Goal: Task Accomplishment & Management: Use online tool/utility

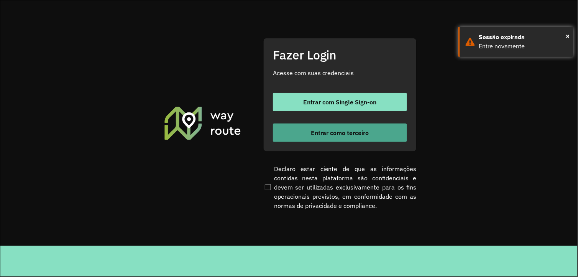
click at [312, 131] on span "Entrar como terceiro" at bounding box center [340, 133] width 58 height 6
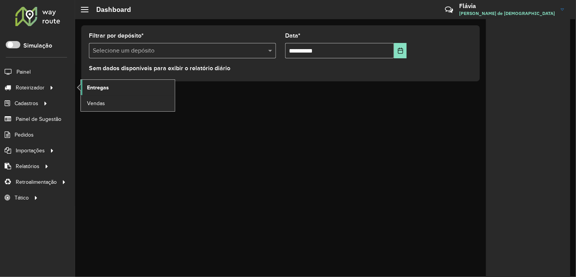
click at [90, 93] on link "Entregas" at bounding box center [128, 87] width 94 height 15
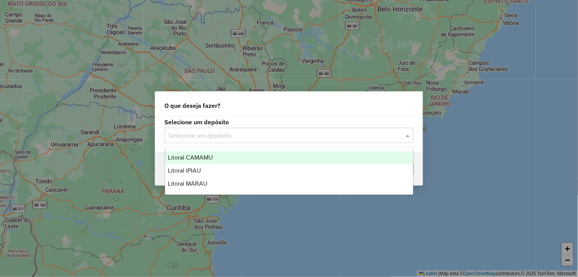
click at [290, 134] on input "text" at bounding box center [281, 135] width 226 height 9
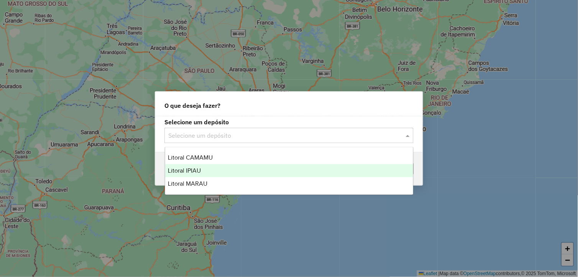
click at [235, 174] on div "Litoral IPIAU" at bounding box center [289, 170] width 248 height 13
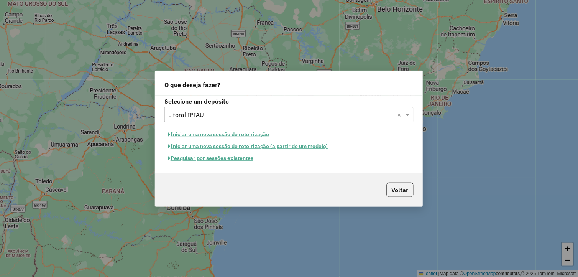
click at [238, 153] on button "Pesquisar por sessões existentes" at bounding box center [210, 158] width 92 height 12
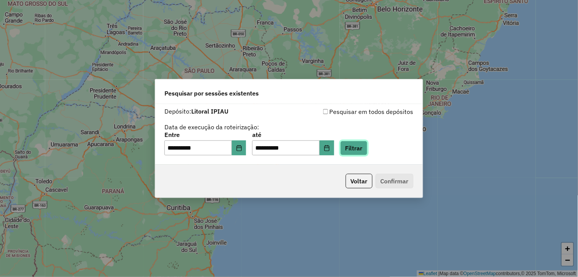
click at [367, 150] on button "Filtrar" at bounding box center [353, 148] width 27 height 15
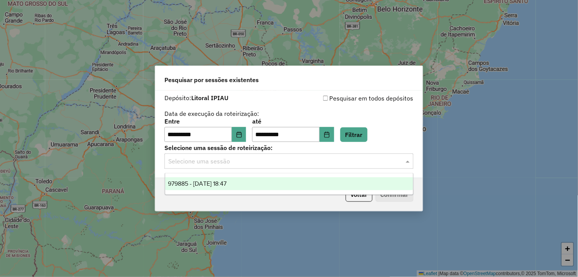
click at [372, 162] on input "text" at bounding box center [281, 161] width 226 height 9
click at [352, 174] on ng-dropdown-panel "979885 - 15/08/2025 18:47" at bounding box center [289, 184] width 249 height 22
click at [356, 182] on div "979885 - 15/08/2025 18:47" at bounding box center [289, 183] width 248 height 13
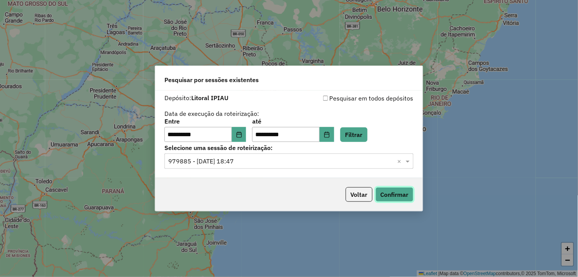
click at [393, 194] on button "Confirmar" at bounding box center [394, 194] width 38 height 15
click at [367, 139] on button "Filtrar" at bounding box center [353, 134] width 27 height 15
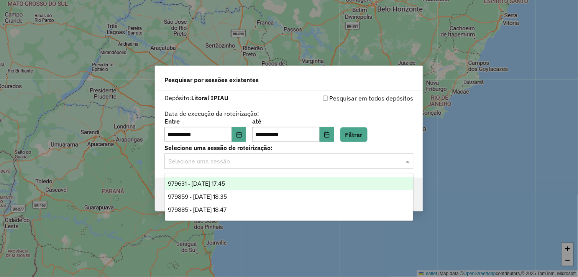
click at [409, 161] on span at bounding box center [409, 160] width 10 height 9
click at [266, 183] on div "979631 - 15/08/2025 17:45" at bounding box center [289, 183] width 248 height 13
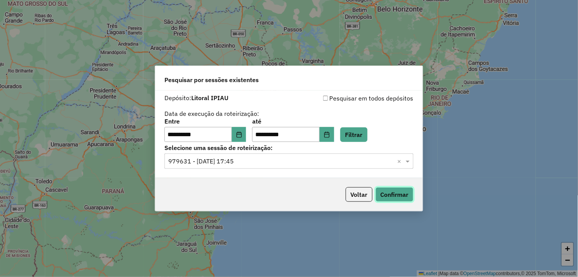
click at [391, 193] on button "Confirmar" at bounding box center [394, 194] width 38 height 15
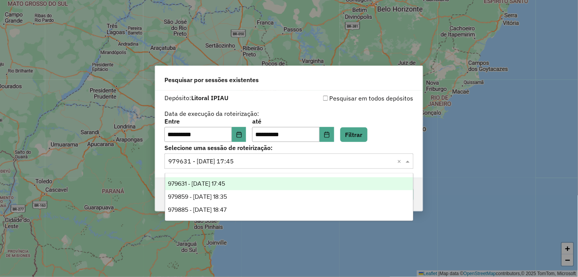
click at [409, 166] on div "Selecione uma sessão × 979631 - 15/08/2025 17:45 ×" at bounding box center [288, 160] width 249 height 15
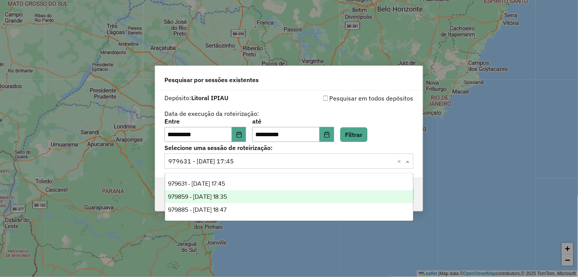
click at [302, 196] on div "979859 - 15/08/2025 18:35" at bounding box center [289, 196] width 248 height 13
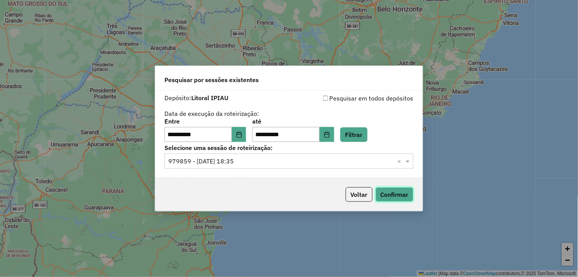
click at [401, 200] on button "Confirmar" at bounding box center [394, 194] width 38 height 15
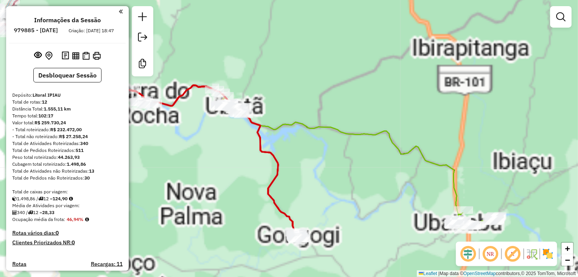
drag, startPoint x: 426, startPoint y: 237, endPoint x: 337, endPoint y: 128, distance: 140.6
click at [338, 129] on div "Janela de atendimento Grade de atendimento Capacidade Transportadoras Veículos …" at bounding box center [289, 138] width 578 height 277
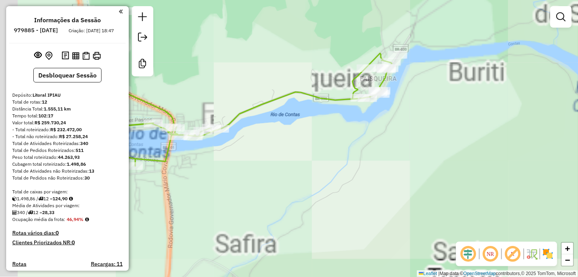
drag, startPoint x: 406, startPoint y: 154, endPoint x: 385, endPoint y: 159, distance: 22.0
click at [408, 157] on div "Janela de atendimento Grade de atendimento Capacidade Transportadoras Veículos …" at bounding box center [289, 138] width 578 height 277
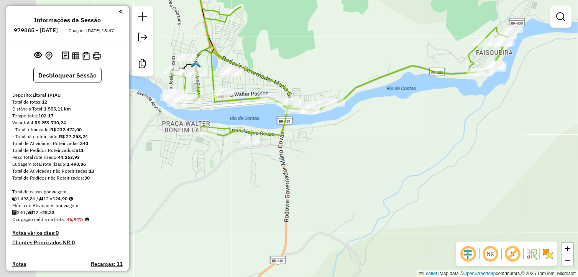
drag, startPoint x: 328, startPoint y: 158, endPoint x: 445, endPoint y: 132, distance: 120.2
click at [446, 132] on div "Janela de atendimento Grade de atendimento Capacidade Transportadoras Veículos …" at bounding box center [289, 138] width 578 height 277
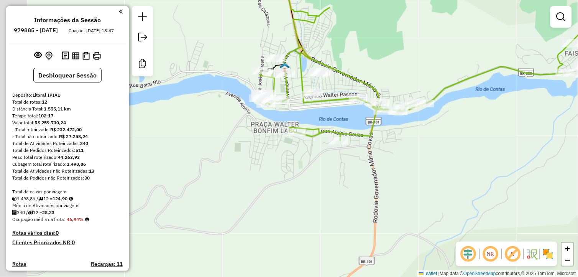
drag, startPoint x: 364, startPoint y: 151, endPoint x: 405, endPoint y: 155, distance: 41.1
click at [405, 155] on div "Janela de atendimento Grade de atendimento Capacidade Transportadoras Veículos …" at bounding box center [289, 138] width 578 height 277
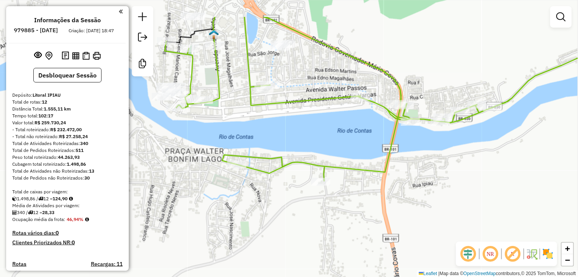
drag, startPoint x: 249, startPoint y: 116, endPoint x: 279, endPoint y: 150, distance: 44.8
click at [266, 160] on icon at bounding box center [408, 99] width 487 height 164
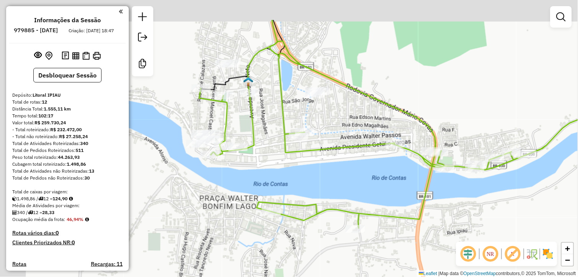
drag, startPoint x: 293, startPoint y: 141, endPoint x: 323, endPoint y: 183, distance: 51.5
click at [323, 183] on div "Janela de atendimento Grade de atendimento Capacidade Transportadoras Veículos …" at bounding box center [289, 138] width 578 height 277
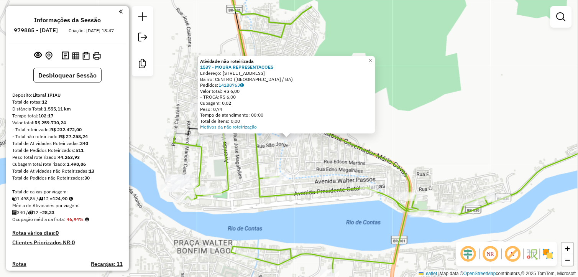
click at [311, 180] on div "Atividade não roteirizada 1537 - MOURA REPRESENTACOES Endereço: RUA NOSSA SENHO…" at bounding box center [289, 138] width 578 height 277
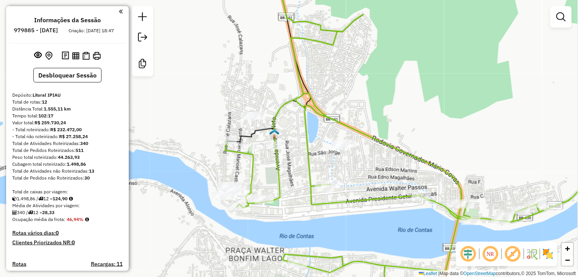
drag, startPoint x: 254, startPoint y: 165, endPoint x: 305, endPoint y: 173, distance: 52.3
click at [305, 173] on icon at bounding box center [456, 148] width 462 height 266
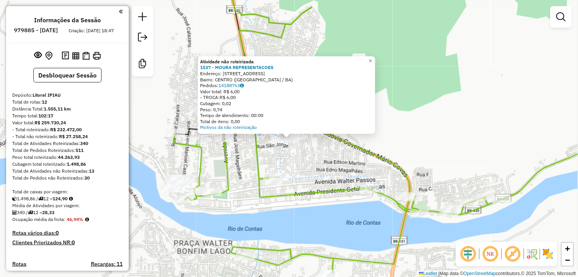
click at [202, 236] on div "Atividade não roteirizada 1537 - MOURA REPRESENTACOES Endereço: RUA NOSSA SENHO…" at bounding box center [289, 138] width 578 height 277
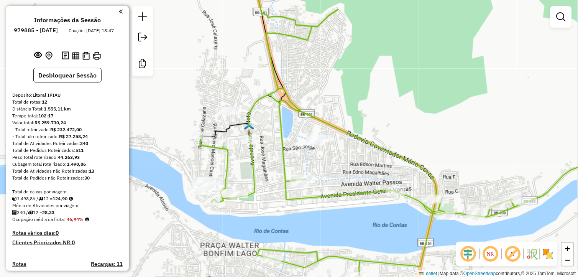
drag, startPoint x: 249, startPoint y: 223, endPoint x: 327, endPoint y: 231, distance: 78.2
click at [327, 231] on div "Janela de atendimento Grade de atendimento Capacidade Transportadoras Veículos …" at bounding box center [289, 138] width 578 height 277
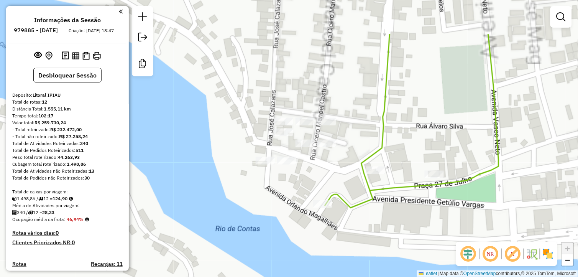
drag, startPoint x: 213, startPoint y: 192, endPoint x: 286, endPoint y: 251, distance: 93.8
click at [285, 261] on div "Janela de atendimento Grade de atendimento Capacidade Transportadoras Veículos …" at bounding box center [289, 138] width 578 height 277
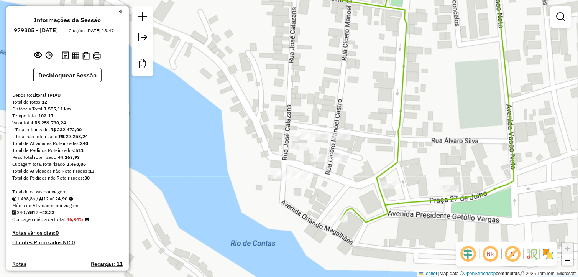
click at [297, 179] on div at bounding box center [301, 175] width 19 height 8
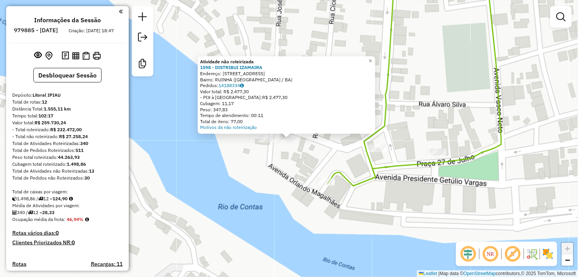
click at [294, 155] on div "Atividade não roteirizada 1598 - DISTRIBUI IZAMAIRA Endereço: RUA RUINHA 651 Ba…" at bounding box center [289, 138] width 578 height 277
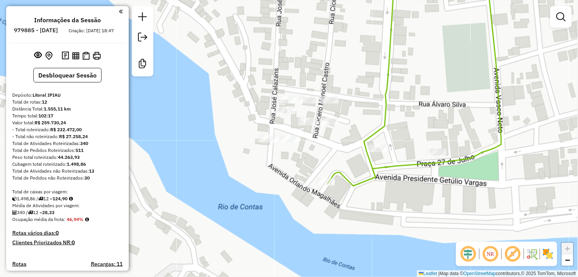
click at [287, 190] on div "Janela de atendimento Grade de atendimento Capacidade Transportadoras Veículos …" at bounding box center [289, 138] width 578 height 277
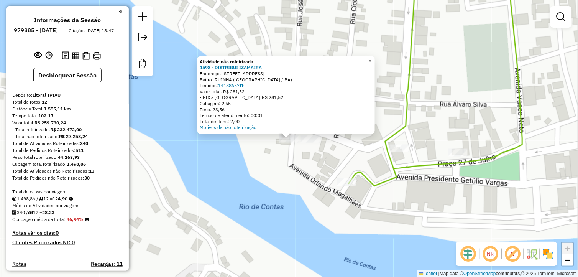
click at [320, 174] on div "Atividade não roteirizada 1598 - DISTRIBUI IZAMAIRA Endereço: RUA RUINHA 651 Ba…" at bounding box center [289, 138] width 578 height 277
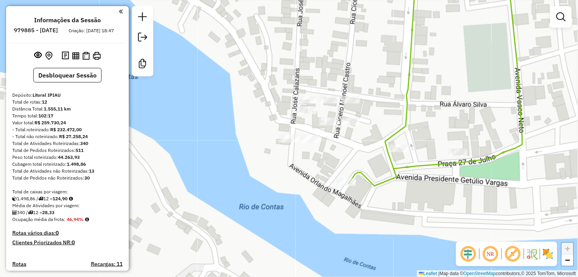
drag, startPoint x: 317, startPoint y: 158, endPoint x: 301, endPoint y: 182, distance: 29.3
click at [301, 182] on div "Janela de atendimento Grade de atendimento Capacidade Transportadoras Veículos …" at bounding box center [289, 138] width 578 height 277
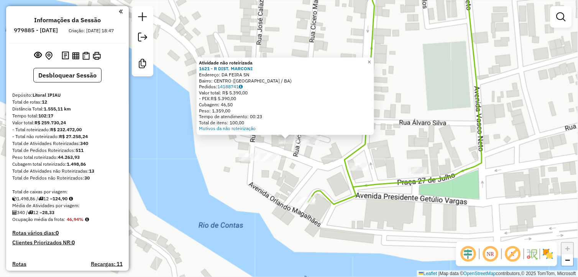
drag, startPoint x: 294, startPoint y: 169, endPoint x: 289, endPoint y: 180, distance: 12.5
click at [289, 180] on div "Atividade não roteirizada 1621 - R DIST. MARCONI Endereço: DA FEIRA SN Bairro: …" at bounding box center [289, 138] width 578 height 277
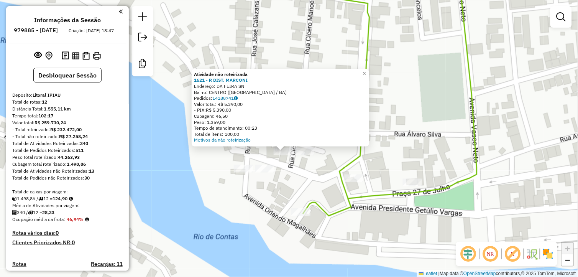
click at [295, 177] on div "Atividade não roteirizada 1621 - R DIST. MARCONI Endereço: DA FEIRA SN Bairro: …" at bounding box center [289, 138] width 578 height 277
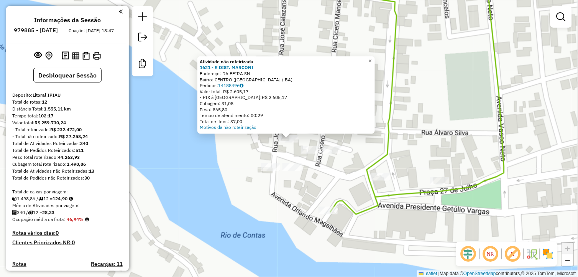
click at [270, 152] on div "Atividade não roteirizada 1621 - R DIST. MARCONI Endereço: DA FEIRA SN Bairro: …" at bounding box center [289, 138] width 578 height 277
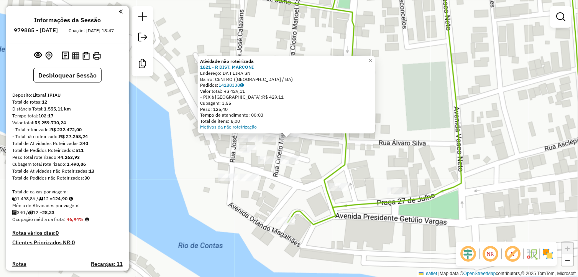
click at [318, 158] on div "Atividade não roteirizada 1621 - R DIST. MARCONI Endereço: DA FEIRA SN Bairro: …" at bounding box center [289, 138] width 578 height 277
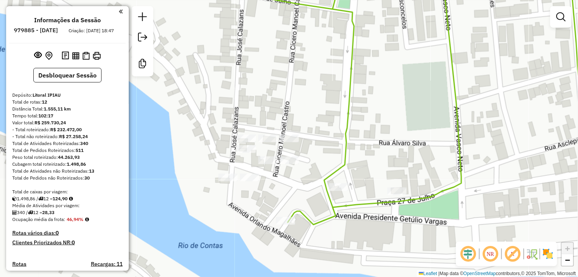
drag, startPoint x: 316, startPoint y: 158, endPoint x: 306, endPoint y: 158, distance: 10.0
click at [306, 158] on div "Janela de atendimento Grade de atendimento Capacidade Transportadoras Veículos …" at bounding box center [289, 138] width 578 height 277
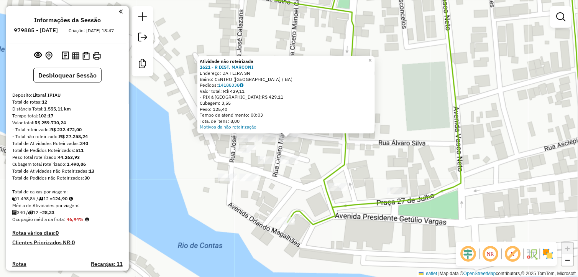
click at [303, 154] on div "Atividade não roteirizada 1621 - R DIST. MARCONI Endereço: DA FEIRA SN Bairro: …" at bounding box center [289, 138] width 578 height 277
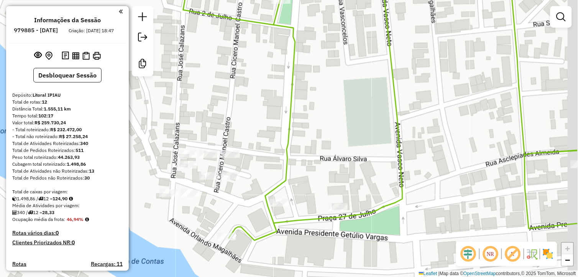
drag, startPoint x: 390, startPoint y: 130, endPoint x: 315, endPoint y: 150, distance: 77.4
click at [315, 150] on div "Janela de atendimento Grade de atendimento Capacidade Transportadoras Veículos …" at bounding box center [289, 138] width 578 height 277
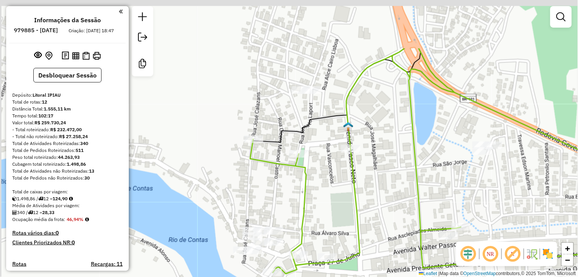
drag, startPoint x: 300, startPoint y: 106, endPoint x: 311, endPoint y: 188, distance: 83.2
click at [311, 188] on div "Janela de atendimento Grade de atendimento Capacidade Transportadoras Veículos …" at bounding box center [289, 138] width 578 height 277
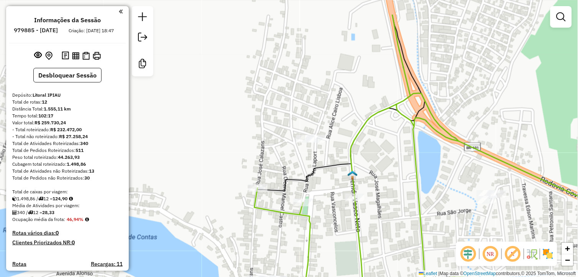
drag, startPoint x: 297, startPoint y: 111, endPoint x: 303, endPoint y: 158, distance: 47.1
click at [303, 158] on div "Janela de atendimento Grade de atendimento Capacidade Transportadoras Veículos …" at bounding box center [289, 138] width 578 height 277
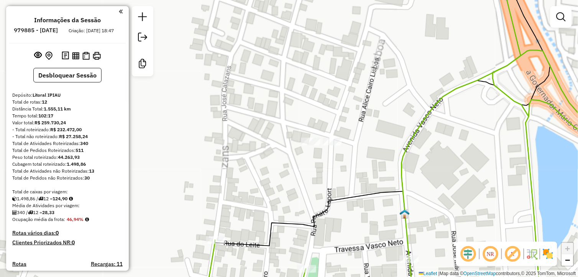
drag, startPoint x: 319, startPoint y: 165, endPoint x: 321, endPoint y: 170, distance: 5.2
click at [321, 181] on div "Janela de atendimento Grade de atendimento Capacidade Transportadoras Veículos …" at bounding box center [289, 138] width 578 height 277
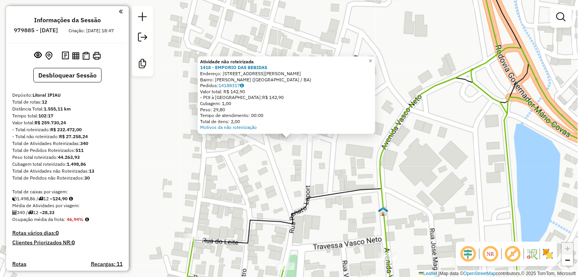
click at [316, 167] on div "Atividade não roteirizada 1418 - EMPORIO DAS BEBIDAS Endereço: RUA DEPUTADO PAU…" at bounding box center [289, 138] width 578 height 277
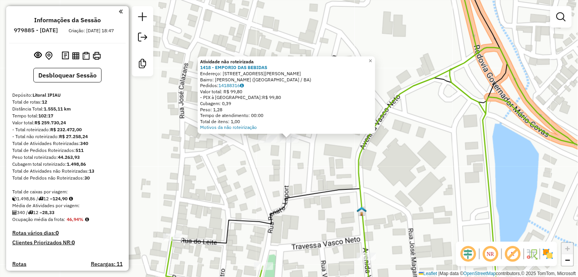
click at [313, 154] on div "Atividade não roteirizada 1418 - EMPORIO DAS BEBIDAS Endereço: RUA DEPUTADO PAU…" at bounding box center [289, 138] width 578 height 277
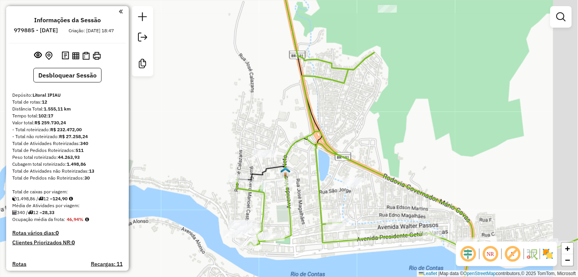
drag, startPoint x: 351, startPoint y: 177, endPoint x: 287, endPoint y: 179, distance: 63.3
click at [287, 179] on div "Janela de atendimento Grade de atendimento Capacidade Transportadoras Veículos …" at bounding box center [289, 138] width 578 height 277
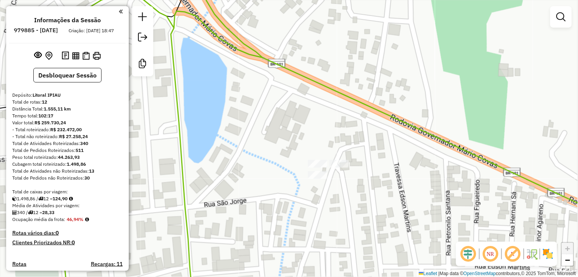
drag, startPoint x: 335, startPoint y: 192, endPoint x: 328, endPoint y: 198, distance: 9.8
click at [328, 198] on div "Janela de atendimento Grade de atendimento Capacidade Transportadoras Veículos …" at bounding box center [289, 138] width 578 height 277
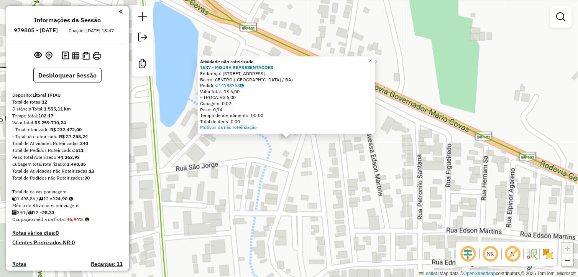
click at [311, 192] on div "Atividade não roteirizada 1537 - MOURA REPRESENTACOES Endereço: RUA NOSSA SENHO…" at bounding box center [289, 138] width 578 height 277
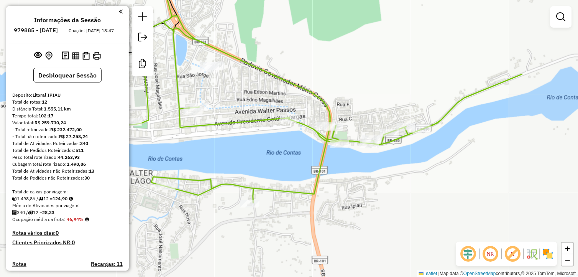
drag, startPoint x: 407, startPoint y: 182, endPoint x: 300, endPoint y: 85, distance: 144.0
click at [300, 85] on div "Janela de atendimento Grade de atendimento Capacidade Transportadoras Veículos …" at bounding box center [289, 138] width 578 height 277
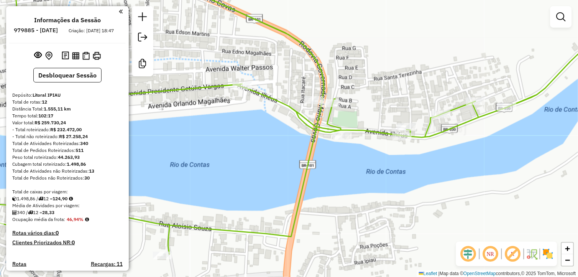
drag, startPoint x: 347, startPoint y: 175, endPoint x: 323, endPoint y: 200, distance: 34.7
click at [323, 200] on div "Janela de atendimento Grade de atendimento Capacidade Transportadoras Veículos …" at bounding box center [289, 138] width 578 height 277
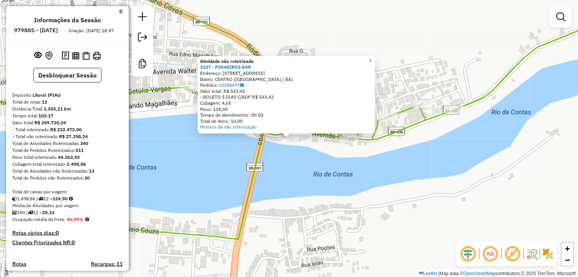
click at [320, 167] on div "Atividade não roteirizada 3337 - PINHEIROS BAR Endereço: Avenida Ilheus 242 Bai…" at bounding box center [289, 138] width 578 height 277
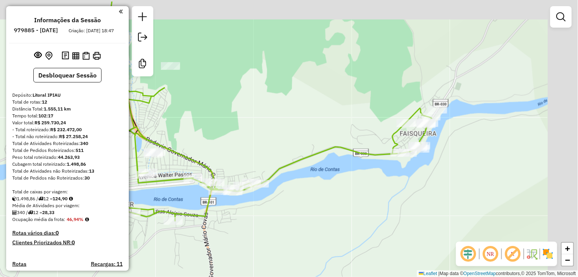
drag, startPoint x: 320, startPoint y: 193, endPoint x: 257, endPoint y: 211, distance: 65.2
click at [257, 211] on div "Janela de atendimento Grade de atendimento Capacidade Transportadoras Veículos …" at bounding box center [289, 138] width 578 height 277
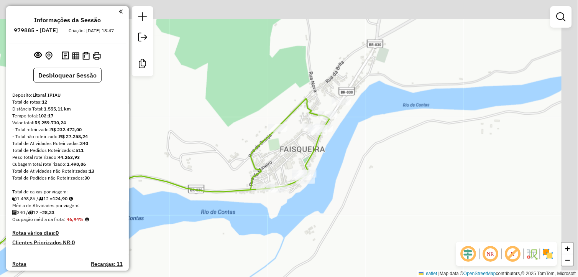
drag, startPoint x: 331, startPoint y: 199, endPoint x: 297, endPoint y: 211, distance: 35.9
click at [298, 211] on div "Janela de atendimento Grade de atendimento Capacidade Transportadoras Veículos …" at bounding box center [289, 138] width 578 height 277
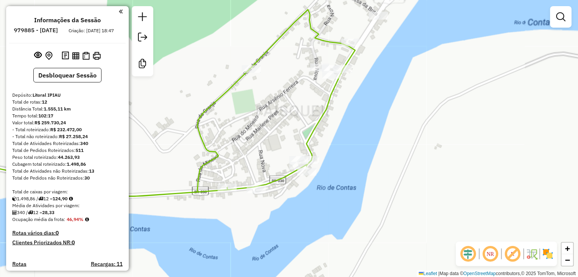
drag, startPoint x: 278, startPoint y: 218, endPoint x: 263, endPoint y: 205, distance: 20.6
click at [277, 220] on div "Janela de atendimento Grade de atendimento Capacidade Transportadoras Veículos …" at bounding box center [289, 138] width 578 height 277
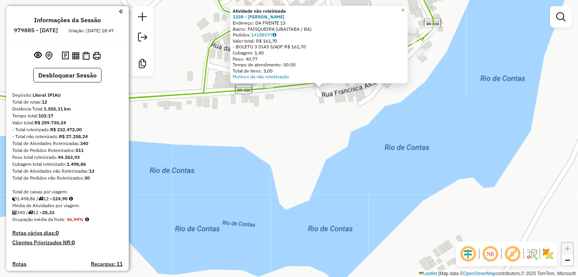
click at [341, 120] on div "Atividade não roteirizada 1338 - VALMIR MINIMERCADO Endereço: DA FRENTE 13 Bair…" at bounding box center [289, 138] width 578 height 277
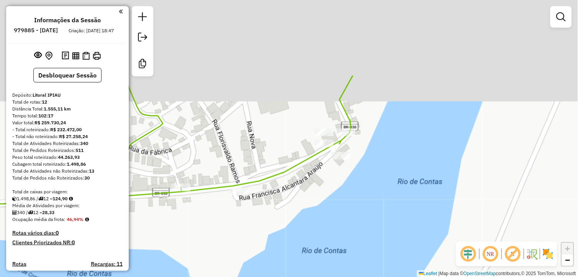
drag, startPoint x: 355, startPoint y: 130, endPoint x: 281, endPoint y: 220, distance: 115.7
click at [278, 223] on div "Janela de atendimento Grade de atendimento Capacidade Transportadoras Veículos …" at bounding box center [289, 138] width 578 height 277
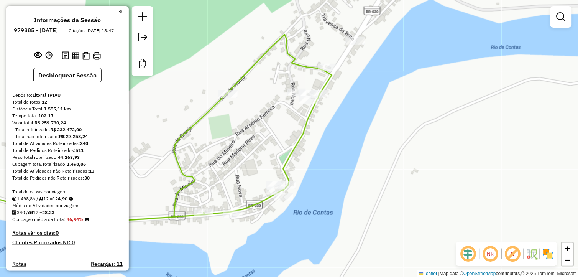
drag, startPoint x: 302, startPoint y: 205, endPoint x: 272, endPoint y: 219, distance: 32.4
click at [272, 219] on div "Janela de atendimento Grade de atendimento Capacidade Transportadoras Veículos …" at bounding box center [289, 138] width 578 height 277
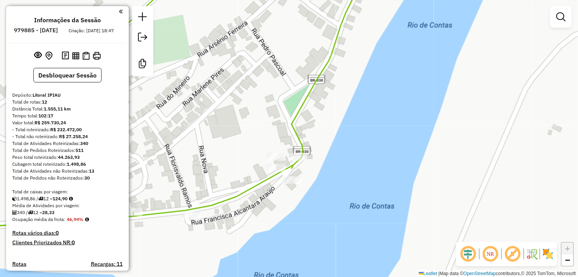
click at [258, 214] on div "Janela de atendimento Grade de atendimento Capacidade Transportadoras Veículos …" at bounding box center [289, 138] width 578 height 277
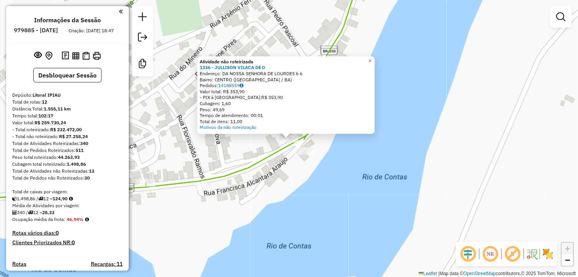
click at [267, 174] on div "Atividade não roteirizada 1336 - JULLISON VILACA DE O Endereço: DA NOSSA SENHOR…" at bounding box center [289, 138] width 578 height 277
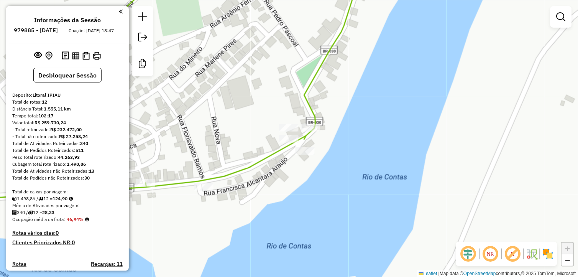
drag, startPoint x: 318, startPoint y: 147, endPoint x: 313, endPoint y: 135, distance: 13.2
click at [318, 146] on div "Janela de atendimento Grade de atendimento Capacidade Transportadoras Veículos …" at bounding box center [289, 138] width 578 height 277
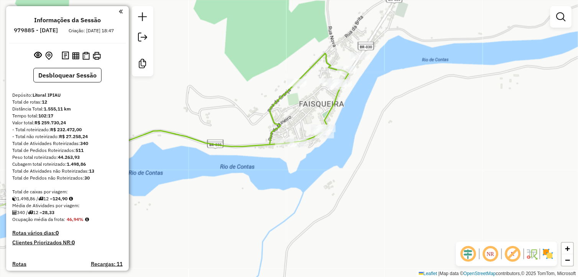
drag, startPoint x: 355, startPoint y: 86, endPoint x: 322, endPoint y: 158, distance: 79.4
click at [322, 158] on div "Janela de atendimento Grade de atendimento Capacidade Transportadoras Veículos …" at bounding box center [289, 138] width 578 height 277
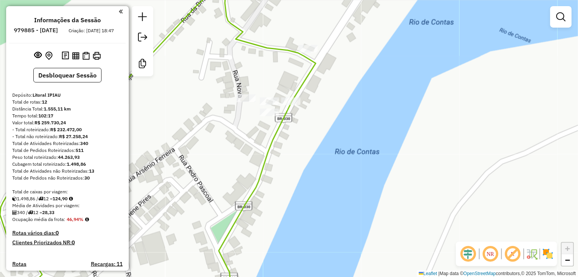
drag, startPoint x: 287, startPoint y: 125, endPoint x: 303, endPoint y: 170, distance: 47.6
click at [303, 170] on div "Janela de atendimento Grade de atendimento Capacidade Transportadoras Veículos …" at bounding box center [289, 138] width 578 height 277
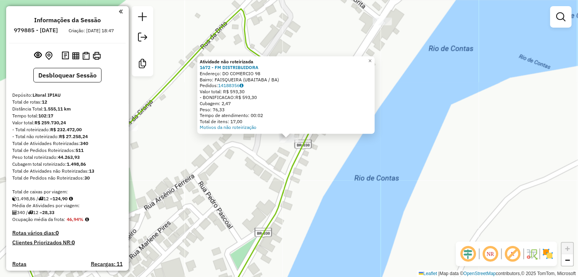
click at [319, 170] on div "Atividade não roteirizada 1672 - FM DISTRIBUIDORA Endereço: DO COMERCIO 98 Bair…" at bounding box center [289, 138] width 578 height 277
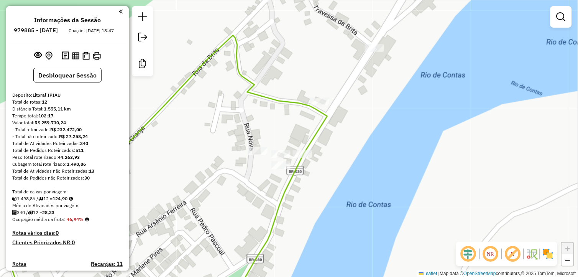
drag, startPoint x: 327, startPoint y: 155, endPoint x: 289, endPoint y: 157, distance: 38.4
click at [317, 182] on div "Janela de atendimento Grade de atendimento Capacidade Transportadoras Veículos …" at bounding box center [289, 138] width 578 height 277
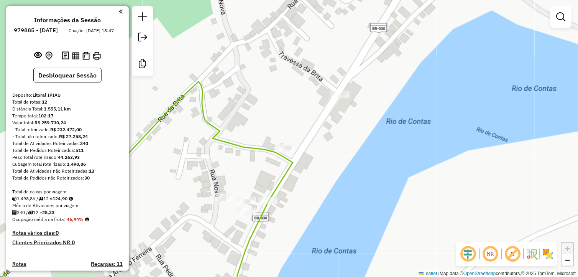
drag, startPoint x: 326, startPoint y: 158, endPoint x: 286, endPoint y: 207, distance: 63.5
click at [286, 210] on div "Janela de atendimento Grade de atendimento Capacidade Transportadoras Veículos …" at bounding box center [289, 138] width 578 height 277
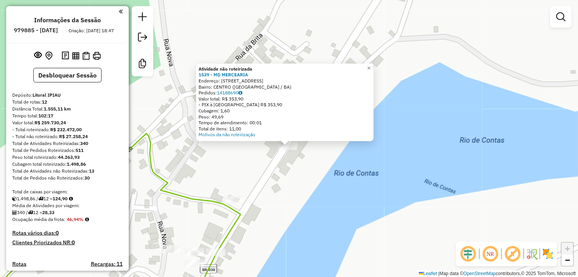
drag, startPoint x: 300, startPoint y: 179, endPoint x: 298, endPoint y: 189, distance: 10.2
click at [298, 189] on div "Atividade não roteirizada 1539 - MD MERCEARIA Endereço: RUA DO COMERCIO 35 Bair…" at bounding box center [289, 138] width 578 height 277
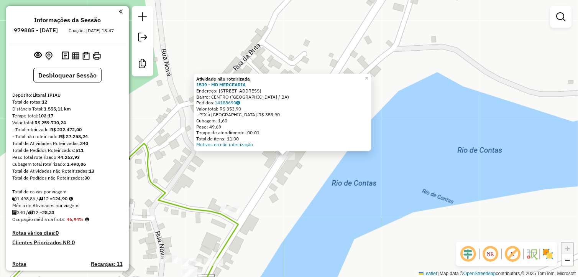
click at [298, 189] on div "Atividade não roteirizada 1539 - MD MERCEARIA Endereço: RUA DO COMERCIO 35 Bair…" at bounding box center [289, 138] width 578 height 277
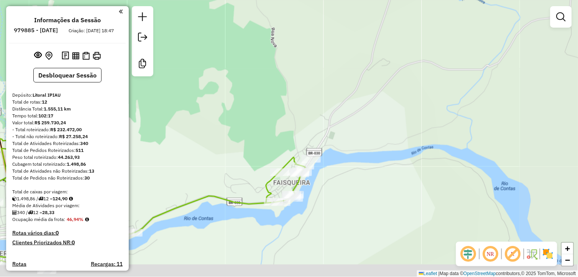
drag, startPoint x: 320, startPoint y: 207, endPoint x: 358, endPoint y: 144, distance: 73.3
click at [364, 143] on div "Janela de atendimento Grade de atendimento Capacidade Transportadoras Veículos …" at bounding box center [289, 138] width 578 height 277
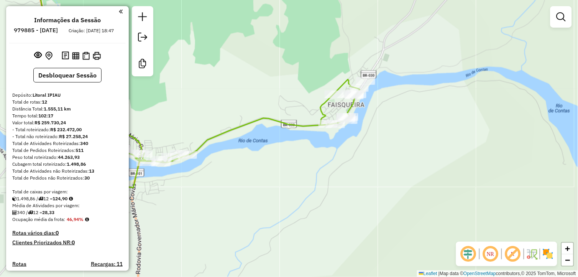
drag, startPoint x: 253, startPoint y: 220, endPoint x: 368, endPoint y: 141, distance: 139.1
click at [367, 141] on div "Janela de atendimento Grade de atendimento Capacidade Transportadoras Veículos …" at bounding box center [289, 138] width 578 height 277
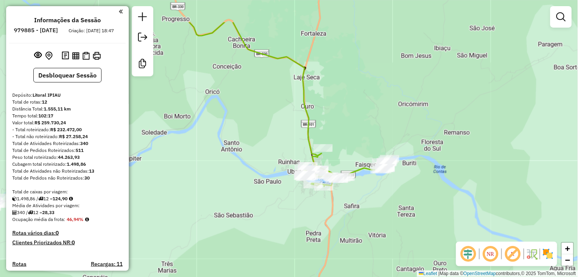
drag, startPoint x: 312, startPoint y: 207, endPoint x: 307, endPoint y: 228, distance: 21.4
click at [307, 228] on div "Janela de atendimento Grade de atendimento Capacidade Transportadoras Veículos …" at bounding box center [289, 138] width 578 height 277
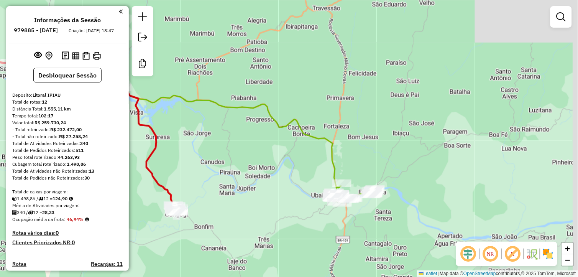
drag, startPoint x: 307, startPoint y: 188, endPoint x: 325, endPoint y: 185, distance: 17.9
click at [328, 186] on div "Janela de atendimento Grade de atendimento Capacidade Transportadoras Veículos …" at bounding box center [289, 138] width 578 height 277
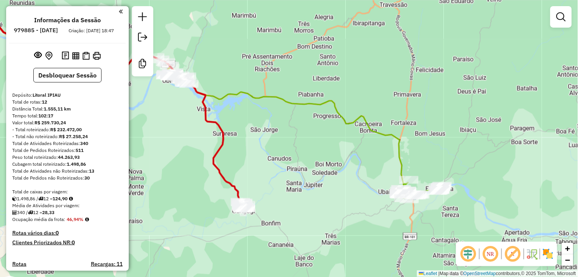
drag, startPoint x: 294, startPoint y: 182, endPoint x: 369, endPoint y: 187, distance: 74.5
click at [380, 188] on div "Janela de atendimento Grade de atendimento Capacidade Transportadoras Veículos …" at bounding box center [289, 138] width 578 height 277
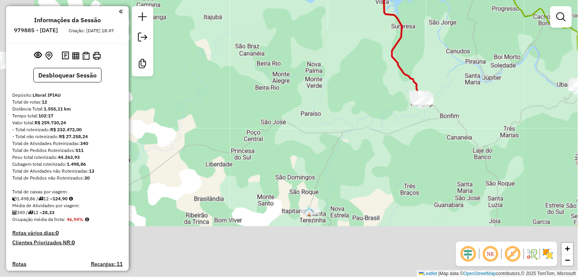
drag, startPoint x: 261, startPoint y: 125, endPoint x: 293, endPoint y: 108, distance: 36.0
click at [299, 50] on div "Janela de atendimento Grade de atendimento Capacidade Transportadoras Veículos …" at bounding box center [289, 138] width 578 height 277
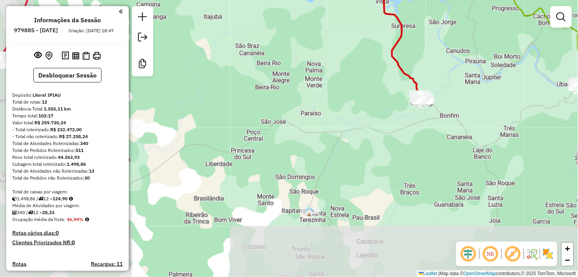
drag, startPoint x: 299, startPoint y: 127, endPoint x: 331, endPoint y: 90, distance: 48.9
click at [331, 87] on div "Janela de atendimento Grade de atendimento Capacidade Transportadoras Veículos …" at bounding box center [289, 138] width 578 height 277
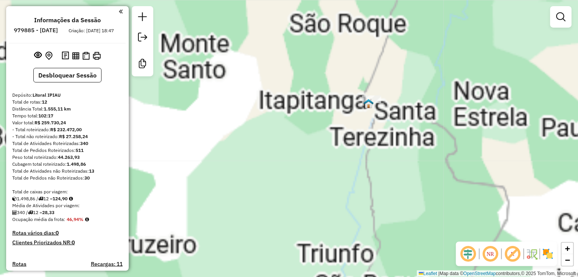
drag, startPoint x: 361, startPoint y: 167, endPoint x: 339, endPoint y: 192, distance: 33.4
click at [339, 192] on div "Janela de atendimento Grade de atendimento Capacidade Transportadoras Veículos …" at bounding box center [289, 138] width 578 height 277
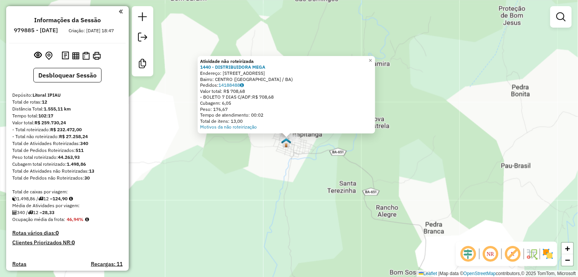
click at [348, 189] on div "Atividade não roteirizada 1440 - DISTRIBUIDORA MEGA Endereço: RUA ALTO DA COLIN…" at bounding box center [289, 138] width 578 height 277
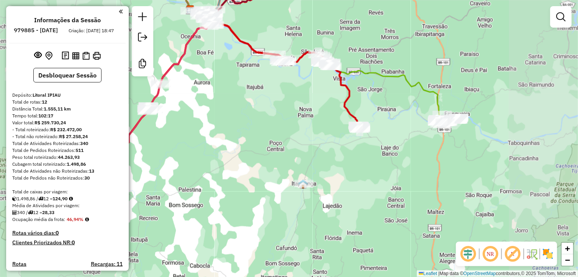
drag, startPoint x: 319, startPoint y: 130, endPoint x: 323, endPoint y: 221, distance: 90.5
click at [323, 221] on div "Janela de atendimento Grade de atendimento Capacidade Transportadoras Veículos …" at bounding box center [289, 138] width 578 height 277
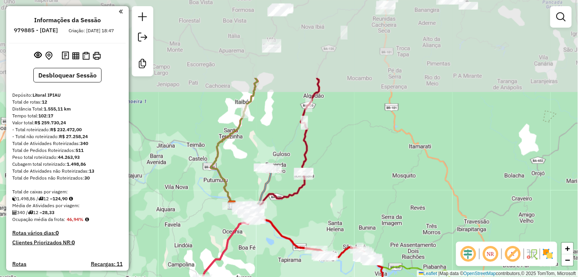
drag, startPoint x: 272, startPoint y: 196, endPoint x: 307, endPoint y: 293, distance: 103.2
click at [307, 276] on html "Aguarde... Pop-up bloqueado! Seu navegador bloqueou automáticamente a abertura …" at bounding box center [289, 138] width 578 height 277
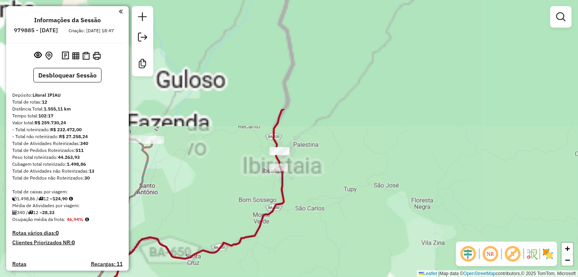
drag, startPoint x: 320, startPoint y: 202, endPoint x: 285, endPoint y: 294, distance: 97.7
click at [285, 276] on html "Aguarde... Pop-up bloqueado! Seu navegador bloqueou automáticamente a abertura …" at bounding box center [289, 138] width 578 height 277
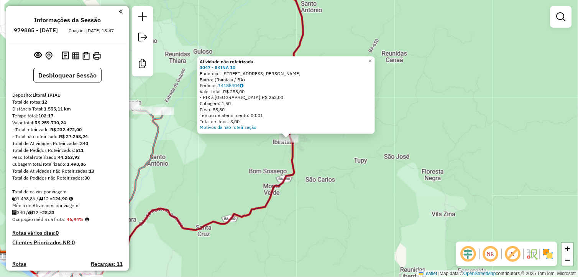
click at [250, 174] on div "Atividade não roteirizada 3047 - SKINA 10 Endereço: Travessa Cândido Pereira da…" at bounding box center [289, 138] width 578 height 277
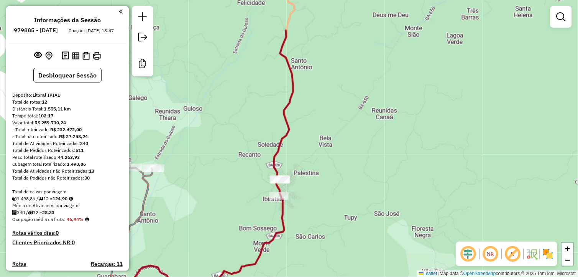
drag, startPoint x: 327, startPoint y: 170, endPoint x: 306, endPoint y: 215, distance: 49.5
click at [315, 231] on div "Janela de atendimento Grade de atendimento Capacidade Transportadoras Veículos …" at bounding box center [289, 138] width 578 height 277
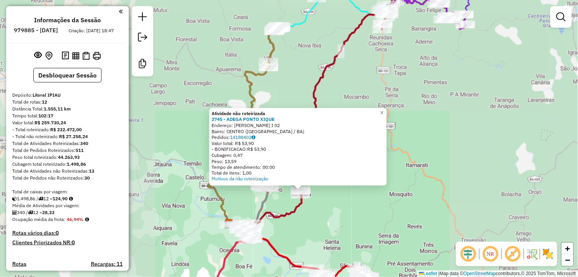
click at [325, 222] on div "Atividade não roteirizada 2745 - ADEGA PONTO XIQUE Endereço: Av Jurandy Pereira…" at bounding box center [289, 138] width 578 height 277
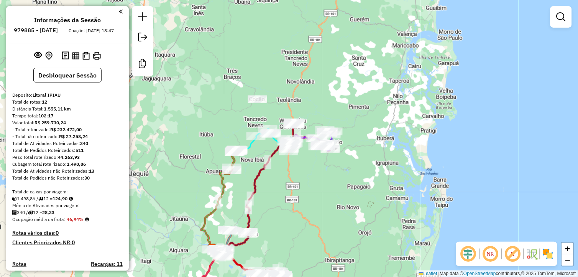
drag, startPoint x: 368, startPoint y: 194, endPoint x: 299, endPoint y: 219, distance: 73.3
click at [302, 220] on div "Janela de atendimento Grade de atendimento Capacidade Transportadoras Veículos …" at bounding box center [289, 138] width 578 height 277
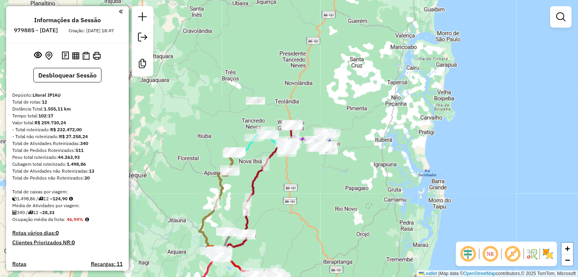
click at [257, 105] on div at bounding box center [255, 101] width 19 height 8
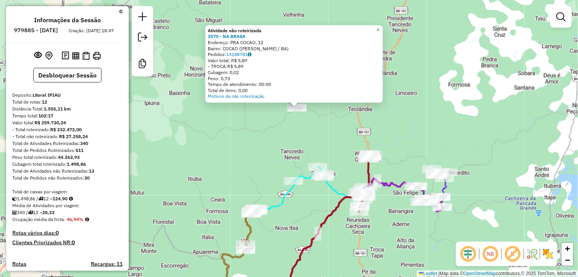
drag, startPoint x: 323, startPoint y: 147, endPoint x: 305, endPoint y: 178, distance: 35.9
click at [305, 178] on div "Atividade não roteirizada 2570 - NA BRASA Endereço: PRA COCAO, 12 Bairro: COCAO…" at bounding box center [289, 138] width 578 height 277
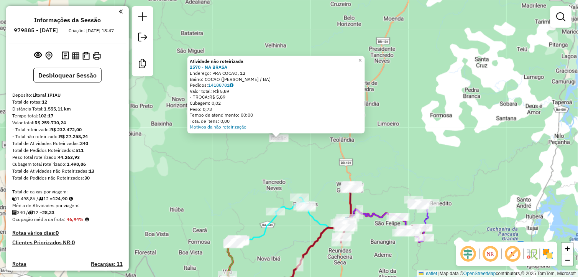
click at [305, 179] on div "Atividade não roteirizada 2570 - NA BRASA Endereço: PRA COCAO, 12 Bairro: COCAO…" at bounding box center [289, 138] width 578 height 277
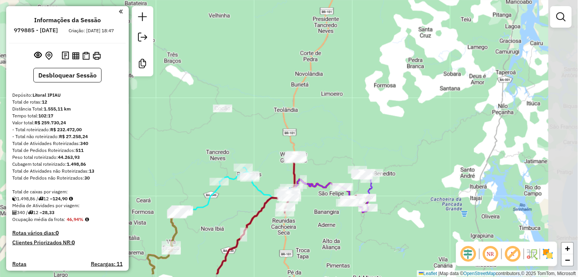
drag, startPoint x: 411, startPoint y: 162, endPoint x: 354, endPoint y: 132, distance: 63.8
click at [354, 132] on div "Janela de atendimento Grade de atendimento Capacidade Transportadoras Veículos …" at bounding box center [289, 138] width 578 height 277
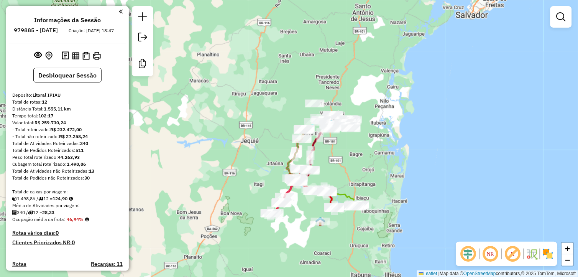
drag, startPoint x: 330, startPoint y: 185, endPoint x: 323, endPoint y: 162, distance: 23.1
click at [323, 162] on div "Janela de atendimento Grade de atendimento Capacidade Transportadoras Veículos …" at bounding box center [289, 138] width 578 height 277
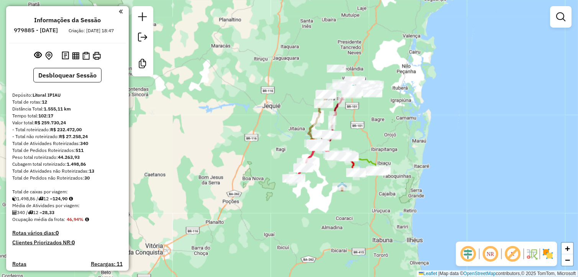
drag, startPoint x: 389, startPoint y: 171, endPoint x: 406, endPoint y: 131, distance: 44.1
click at [412, 134] on div "Janela de atendimento Grade de atendimento Capacidade Transportadoras Veículos …" at bounding box center [289, 138] width 578 height 277
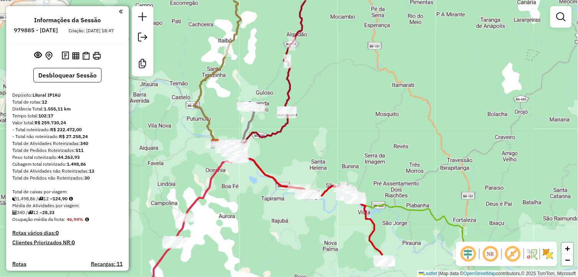
drag, startPoint x: 333, startPoint y: 110, endPoint x: 369, endPoint y: 138, distance: 45.8
click at [369, 138] on div "Janela de atendimento Grade de atendimento Capacidade Transportadoras Veículos …" at bounding box center [289, 138] width 578 height 277
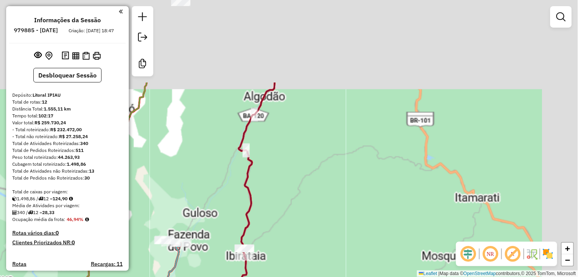
drag, startPoint x: 311, startPoint y: 171, endPoint x: 297, endPoint y: 211, distance: 41.9
click at [294, 226] on div "Janela de atendimento Grade de atendimento Capacidade Transportadoras Veículos …" at bounding box center [289, 138] width 578 height 277
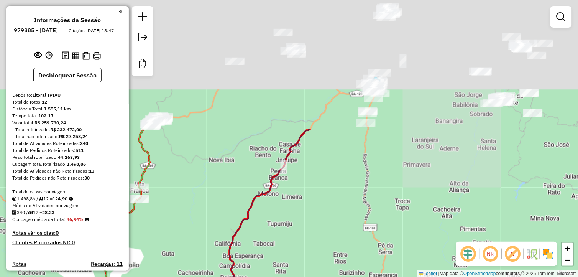
drag, startPoint x: 352, startPoint y: 94, endPoint x: 327, endPoint y: 219, distance: 127.3
click at [322, 251] on div "Janela de atendimento Grade de atendimento Capacidade Transportadoras Veículos …" at bounding box center [289, 138] width 578 height 277
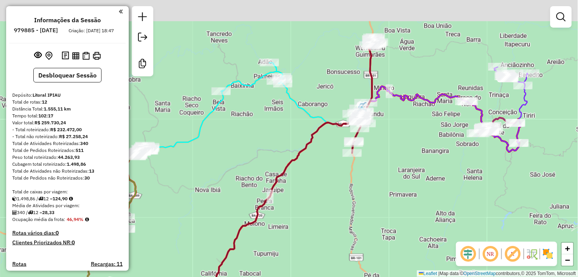
drag, startPoint x: 338, startPoint y: 195, endPoint x: 308, endPoint y: 211, distance: 33.5
click at [301, 229] on div "Janela de atendimento Grade de atendimento Capacidade Transportadoras Veículos …" at bounding box center [289, 138] width 578 height 277
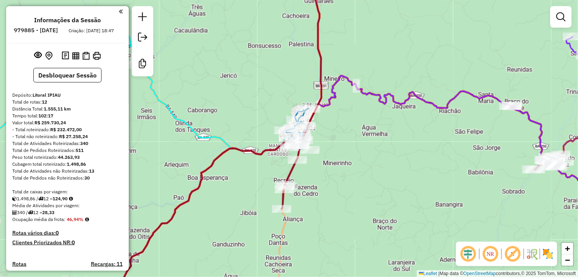
drag, startPoint x: 351, startPoint y: 120, endPoint x: 342, endPoint y: 144, distance: 26.5
click at [342, 144] on div "Janela de atendimento Grade de atendimento Capacidade Transportadoras Veículos …" at bounding box center [289, 138] width 578 height 277
select select "**********"
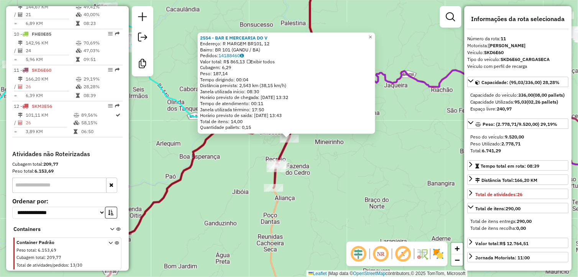
scroll to position [593, 0]
click at [340, 160] on div "2554 - BAR E MERCEARIA DO V Endereço: R MARGEM BR101, 12 Bairro: BR 101 (GANDU …" at bounding box center [289, 138] width 578 height 277
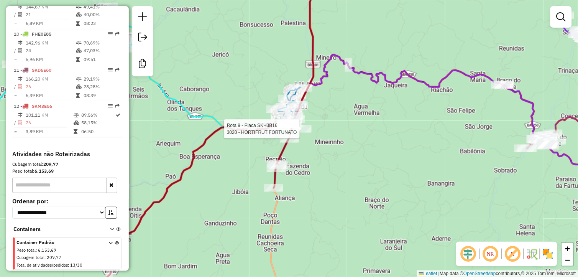
select select "**********"
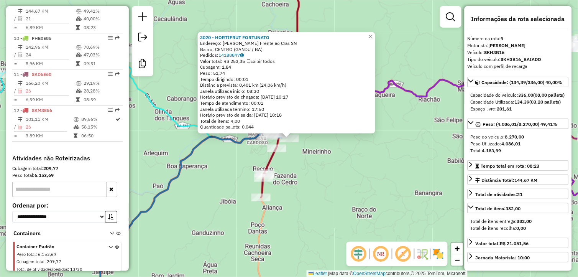
scroll to position [580, 0]
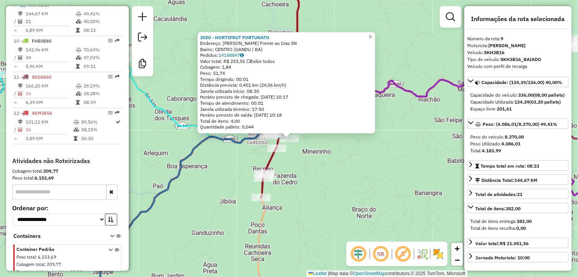
click at [349, 172] on div "3020 - HORTIFRUT FORTUNATO Endereço: Matadouro Frente ao Cras SN Bairro: CENTRO…" at bounding box center [289, 138] width 578 height 277
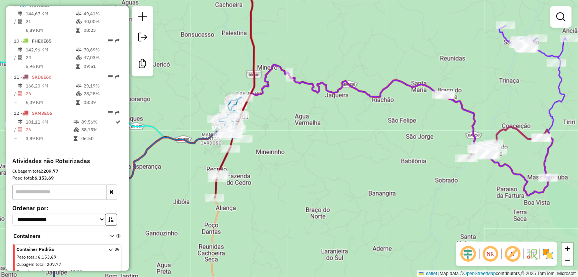
drag, startPoint x: 362, startPoint y: 165, endPoint x: 318, endPoint y: 161, distance: 44.6
click at [315, 164] on div "Janela de atendimento Grade de atendimento Capacidade Transportadoras Veículos …" at bounding box center [289, 138] width 578 height 277
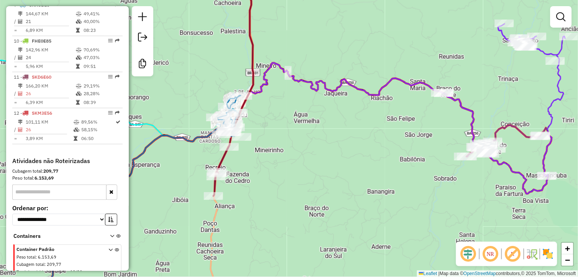
click at [441, 99] on div "Janela de atendimento Grade de atendimento Capacidade Transportadoras Veículos …" at bounding box center [289, 138] width 578 height 277
select select "**********"
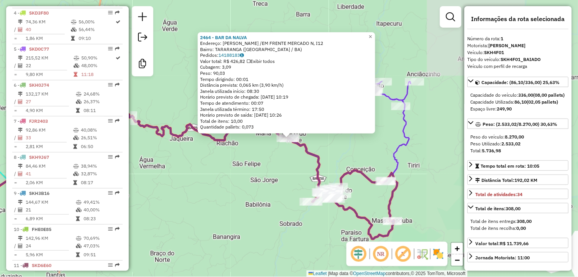
scroll to position [292, 0]
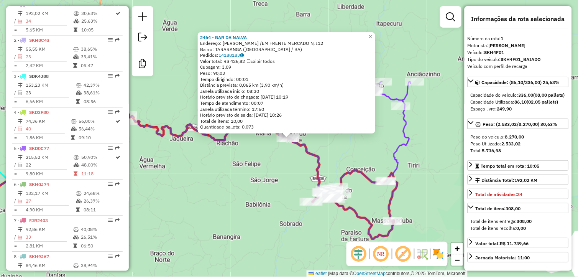
click at [234, 179] on div "2464 - BAR DA NALVA Endereço: ROD TARARANGA /EM FRENTE MERCADO N, I12 Bairro: T…" at bounding box center [289, 138] width 578 height 277
click at [251, 199] on div "2464 - BAR DA NALVA Endereço: ROD TARARANGA /EM FRENTE MERCADO N, I12 Bairro: T…" at bounding box center [289, 138] width 578 height 277
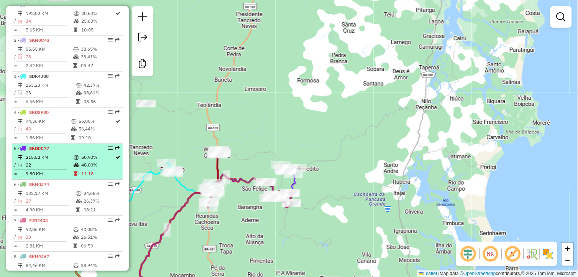
click at [84, 159] on td "50,90%" at bounding box center [98, 158] width 34 height 8
select select "**********"
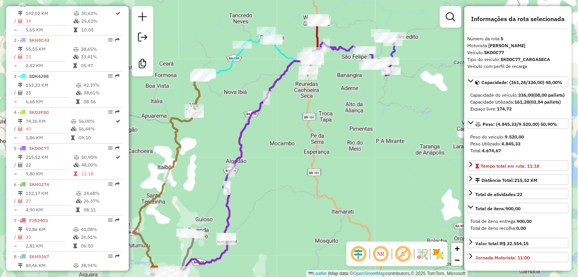
drag, startPoint x: 392, startPoint y: 118, endPoint x: 379, endPoint y: 135, distance: 22.1
click at [379, 135] on div "Janela de atendimento Grade de atendimento Capacidade Transportadoras Veículos …" at bounding box center [289, 138] width 578 height 277
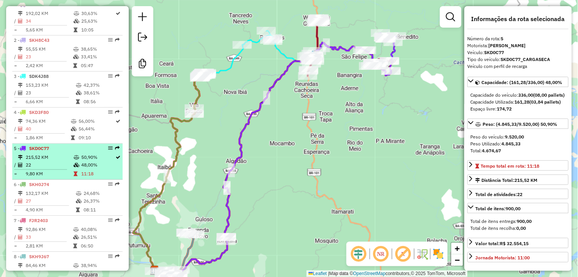
click at [31, 151] on span "SKD0C77" at bounding box center [39, 149] width 20 height 6
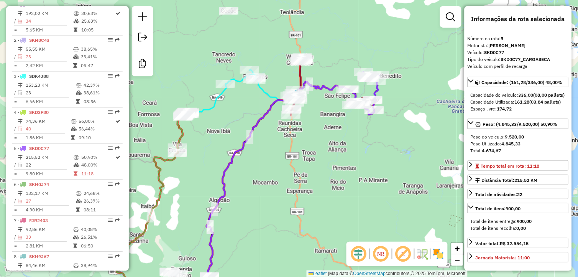
drag, startPoint x: 353, startPoint y: 137, endPoint x: 325, endPoint y: 185, distance: 55.8
click at [325, 185] on div "Janela de atendimento Grade de atendimento Capacidade Transportadoras Veículos …" at bounding box center [289, 138] width 578 height 277
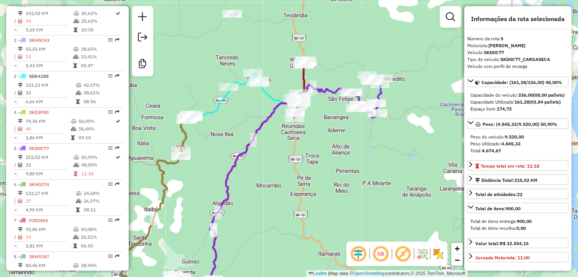
drag, startPoint x: 252, startPoint y: 204, endPoint x: 265, endPoint y: 193, distance: 16.9
click at [265, 193] on div "Janela de atendimento Grade de atendimento Capacidade Transportadoras Veículos …" at bounding box center [289, 138] width 578 height 277
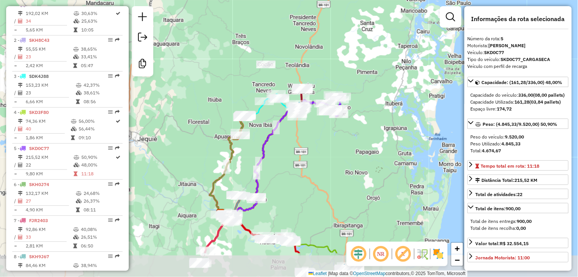
drag, startPoint x: 295, startPoint y: 203, endPoint x: 307, endPoint y: 169, distance: 36.0
click at [307, 169] on div "Janela de atendimento Grade de atendimento Capacidade Transportadoras Veículos …" at bounding box center [289, 138] width 578 height 277
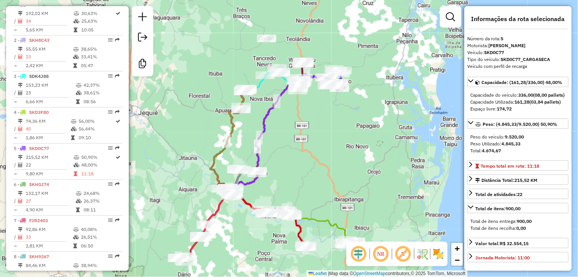
drag, startPoint x: 309, startPoint y: 167, endPoint x: 309, endPoint y: 152, distance: 14.9
click at [309, 152] on div "Janela de atendimento Grade de atendimento Capacidade Transportadoras Veículos …" at bounding box center [289, 138] width 578 height 277
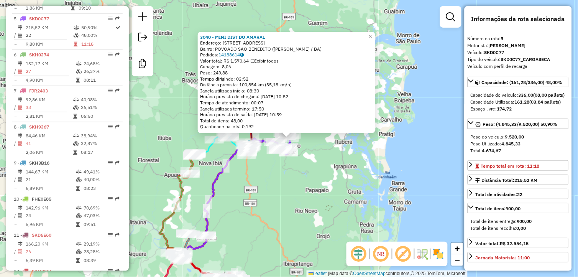
scroll to position [436, 0]
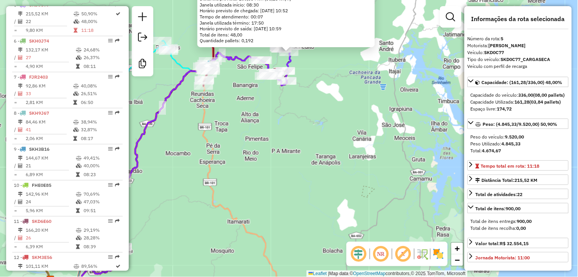
click at [270, 175] on div "3040 - MINI DIST DO AMARAL Endereço: RUA DA CACHOEIRA 40 Bairro: POVOADO SAO BE…" at bounding box center [289, 138] width 578 height 277
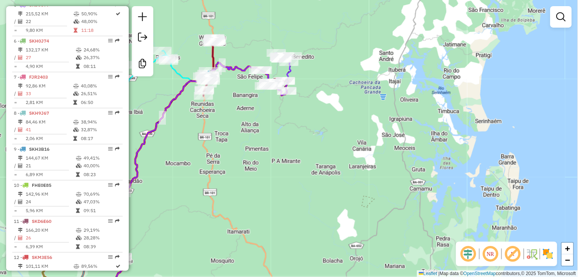
drag, startPoint x: 281, startPoint y: 142, endPoint x: 305, endPoint y: 212, distance: 74.4
click at [301, 220] on div "Janela de atendimento Grade de atendimento Capacidade Transportadoras Veículos …" at bounding box center [289, 138] width 578 height 277
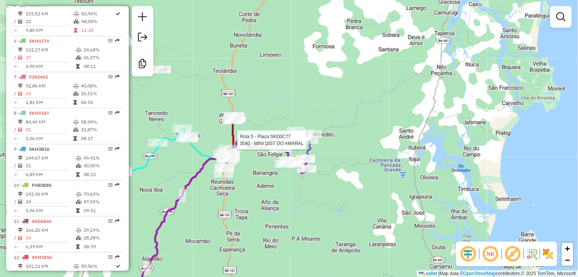
select select "**********"
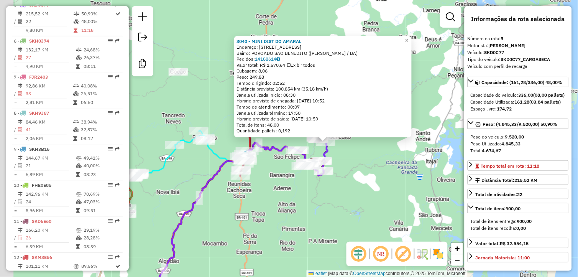
drag, startPoint x: 259, startPoint y: 236, endPoint x: 305, endPoint y: 240, distance: 45.8
click at [305, 240] on div "3040 - MINI DIST DO AMARAL Endereço: RUA DA CACHOEIRA 40 Bairro: POVOADO SAO BE…" at bounding box center [289, 138] width 578 height 277
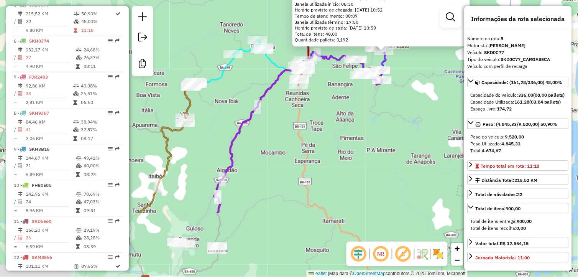
drag, startPoint x: 294, startPoint y: 221, endPoint x: 368, endPoint y: 90, distance: 150.8
click at [368, 90] on div "3040 - MINI DIST DO AMARAL Endereço: RUA DA CACHOEIRA 40 Bairro: POVOADO SAO BE…" at bounding box center [289, 138] width 578 height 277
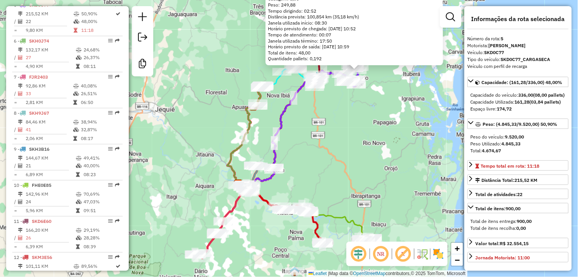
drag, startPoint x: 328, startPoint y: 190, endPoint x: 305, endPoint y: 177, distance: 26.2
click at [305, 177] on div "3040 - MINI DIST DO AMARAL Endereço: RUA DA CACHOEIRA 40 Bairro: POVOADO SAO BE…" at bounding box center [289, 138] width 578 height 277
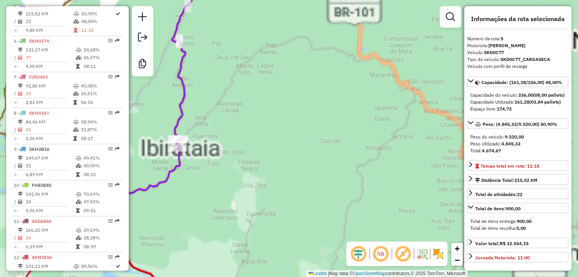
click at [347, 174] on div "3040 - MINI DIST DO AMARAL Endereço: RUA DA CACHOEIRA 40 Bairro: POVOADO SAO BE…" at bounding box center [289, 138] width 578 height 277
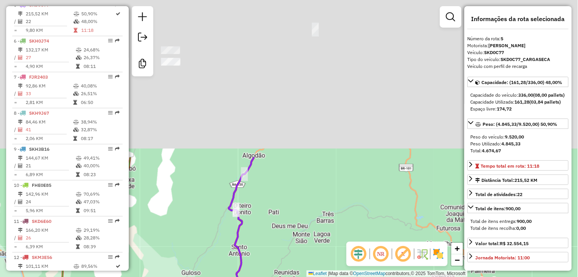
drag, startPoint x: 287, startPoint y: 55, endPoint x: 263, endPoint y: 239, distance: 186.2
click at [263, 239] on div "3040 - MINI DIST DO AMARAL Endereço: RUA DA CACHOEIRA 40 Bairro: POVOADO SAO BE…" at bounding box center [289, 138] width 578 height 277
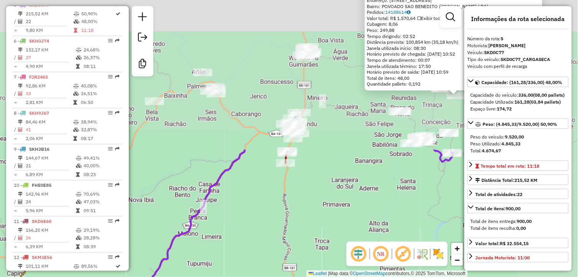
drag, startPoint x: 274, startPoint y: 174, endPoint x: 227, endPoint y: 262, distance: 100.3
click at [227, 262] on div "3040 - MINI DIST DO AMARAL Endereço: RUA DA CACHOEIRA 40 Bairro: POVOADO SAO BE…" at bounding box center [289, 138] width 578 height 277
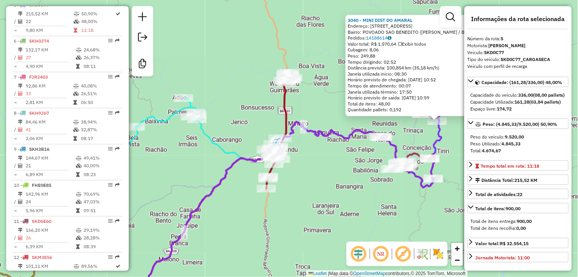
drag, startPoint x: 269, startPoint y: 198, endPoint x: 254, endPoint y: 219, distance: 25.5
click at [254, 219] on div "3040 - MINI DIST DO AMARAL Endereço: RUA DA CACHOEIRA 40 Bairro: POVOADO SAO BE…" at bounding box center [289, 138] width 578 height 277
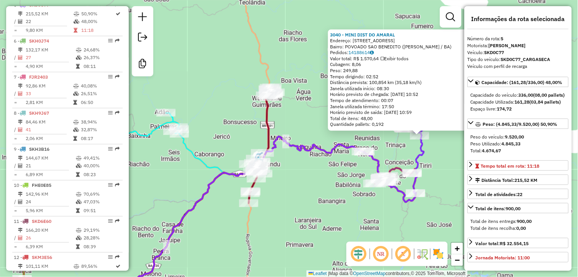
drag, startPoint x: 290, startPoint y: 178, endPoint x: 269, endPoint y: 196, distance: 27.5
click at [269, 195] on div "3040 - MINI DIST DO AMARAL Endereço: RUA DA CACHOEIRA 40 Bairro: POVOADO SAO BE…" at bounding box center [289, 138] width 578 height 277
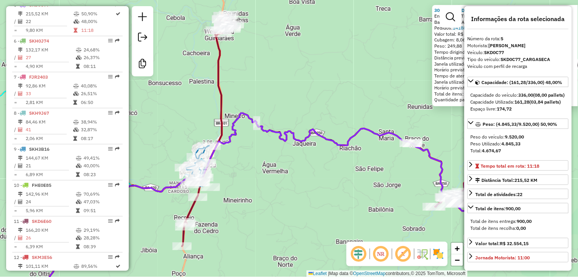
drag, startPoint x: 327, startPoint y: 200, endPoint x: 281, endPoint y: 195, distance: 46.2
click at [281, 195] on div "3040 - MINI DIST DO AMARAL Endereço: RUA DA CACHOEIRA 40 Bairro: POVOADO SAO BE…" at bounding box center [289, 138] width 578 height 277
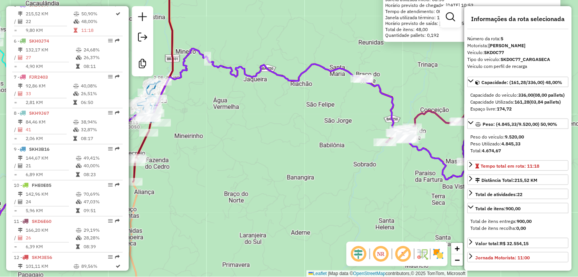
drag, startPoint x: 289, startPoint y: 164, endPoint x: 287, endPoint y: 135, distance: 28.9
click at [287, 135] on div "3040 - MINI DIST DO AMARAL Endereço: RUA DA CACHOEIRA 40 Bairro: POVOADO SAO BE…" at bounding box center [289, 138] width 578 height 277
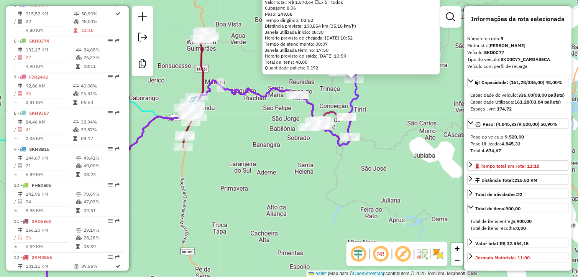
drag, startPoint x: 311, startPoint y: 175, endPoint x: 282, endPoint y: 165, distance: 31.0
click at [282, 165] on div "3040 - MINI DIST DO AMARAL Endereço: RUA DA CACHOEIRA 40 Bairro: POVOADO SAO BE…" at bounding box center [289, 138] width 578 height 277
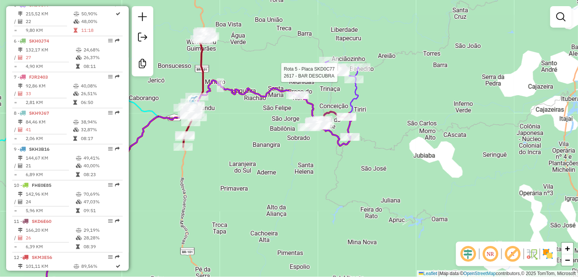
select select "**********"
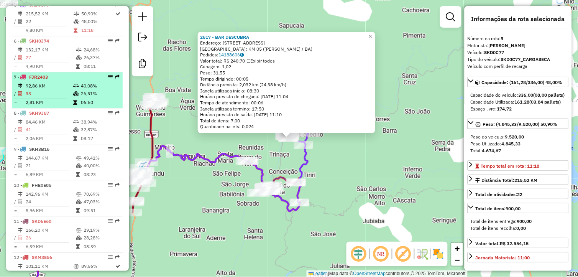
scroll to position [393, 0]
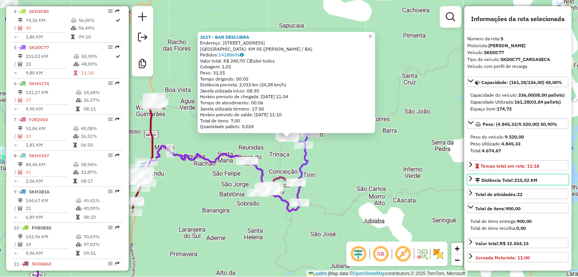
click at [493, 184] on div "Distância Total: 215,52 KM" at bounding box center [506, 180] width 62 height 7
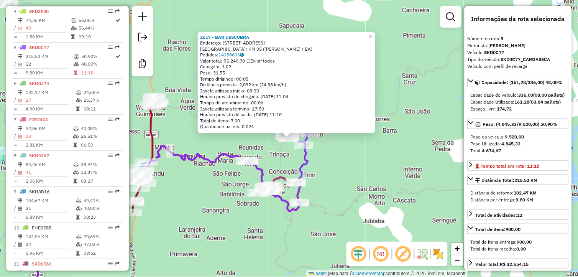
drag, startPoint x: 514, startPoint y: 207, endPoint x: 542, endPoint y: 205, distance: 27.7
click at [542, 196] on div "Distância do retorno: 102,47 KM" at bounding box center [518, 192] width 95 height 7
drag, startPoint x: 542, startPoint y: 205, endPoint x: 531, endPoint y: 215, distance: 14.9
click at [531, 203] on div "Distância por entrega: 9,80 KM" at bounding box center [518, 199] width 95 height 7
drag, startPoint x: 531, startPoint y: 215, endPoint x: 523, endPoint y: 232, distance: 19.2
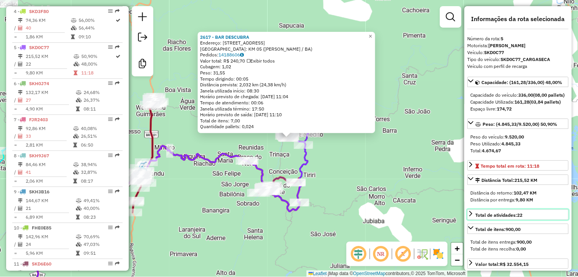
click at [523, 220] on link "Total de atividades: 22" at bounding box center [517, 214] width 101 height 10
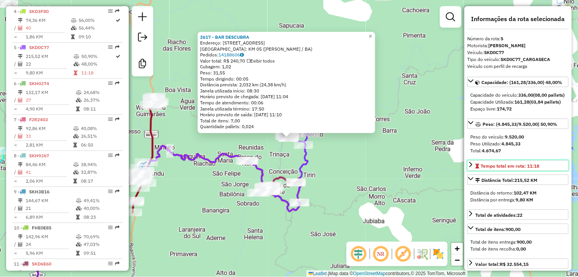
click at [531, 169] on span "Tempo total em rota: 11:18" at bounding box center [510, 166] width 59 height 6
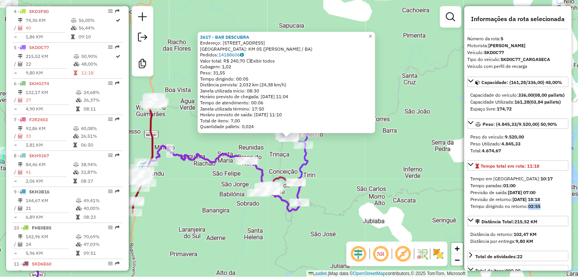
drag, startPoint x: 541, startPoint y: 221, endPoint x: 530, endPoint y: 221, distance: 11.5
click at [530, 209] on strong "02:55" at bounding box center [534, 206] width 12 height 6
drag, startPoint x: 530, startPoint y: 221, endPoint x: 526, endPoint y: 181, distance: 39.6
click at [526, 169] on span "Tempo total em rota: 11:18" at bounding box center [510, 166] width 59 height 6
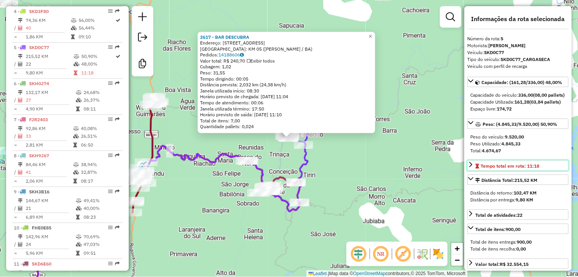
click at [531, 169] on span "Tempo total em rota: 11:18" at bounding box center [510, 166] width 59 height 6
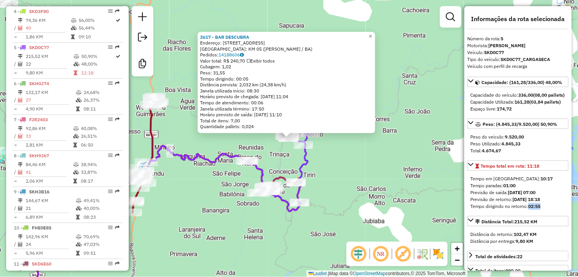
click at [225, 229] on div "Rota 1 - Placa SKH4F01 2387 - BAR DA PAZ 2617 - BAR DESCUBRA Endereço: RUA SAO …" at bounding box center [289, 138] width 578 height 277
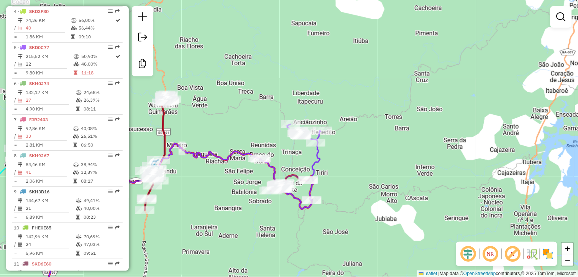
drag, startPoint x: 234, startPoint y: 218, endPoint x: 272, endPoint y: 207, distance: 40.4
click at [253, 216] on div "Janela de atendimento Grade de atendimento Capacidade Transportadoras Veículos …" at bounding box center [289, 138] width 578 height 277
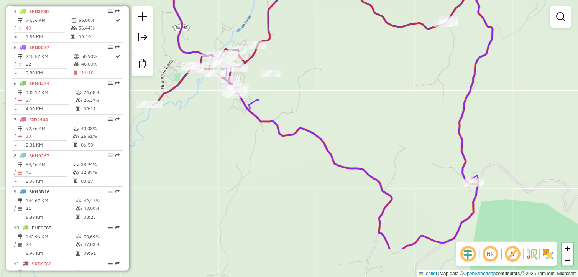
drag, startPoint x: 382, startPoint y: 144, endPoint x: 324, endPoint y: 89, distance: 79.9
click at [324, 89] on div "Janela de atendimento Grade de atendimento Capacidade Transportadoras Veículos …" at bounding box center [289, 138] width 578 height 277
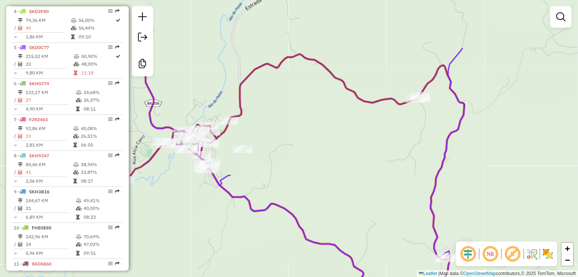
drag, startPoint x: 343, startPoint y: 98, endPoint x: 313, endPoint y: 173, distance: 81.0
click at [313, 173] on div "Janela de atendimento Grade de atendimento Capacidade Transportadoras Veículos …" at bounding box center [289, 138] width 578 height 277
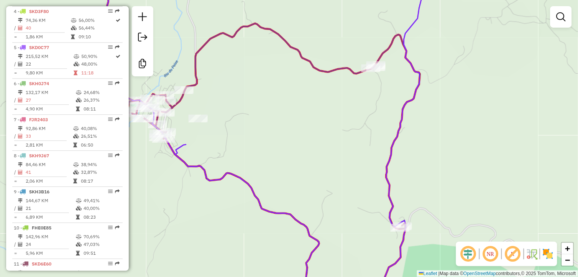
drag, startPoint x: 350, startPoint y: 194, endPoint x: 280, endPoint y: 151, distance: 82.4
click at [283, 151] on div "Janela de atendimento Grade de atendimento Capacidade Transportadoras Veículos …" at bounding box center [289, 138] width 578 height 277
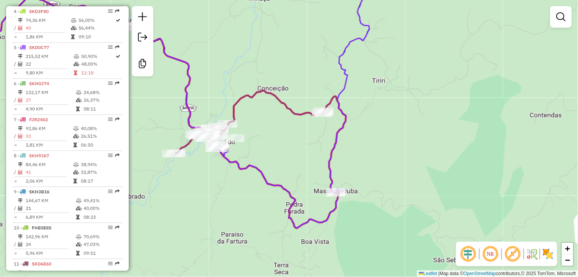
drag, startPoint x: 364, startPoint y: 207, endPoint x: 354, endPoint y: 211, distance: 11.7
click at [354, 211] on div "Janela de atendimento Grade de atendimento Capacidade Transportadoras Veículos …" at bounding box center [289, 138] width 578 height 277
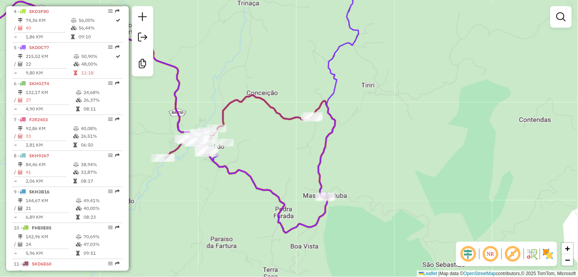
click at [469, 259] on em at bounding box center [468, 253] width 18 height 18
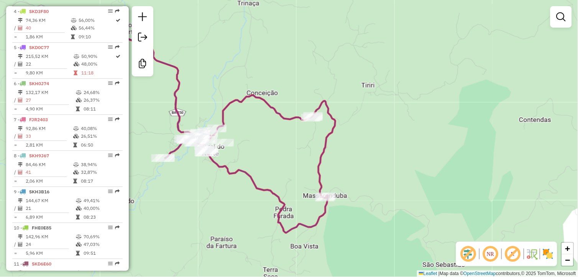
click at [469, 255] on em at bounding box center [468, 253] width 18 height 18
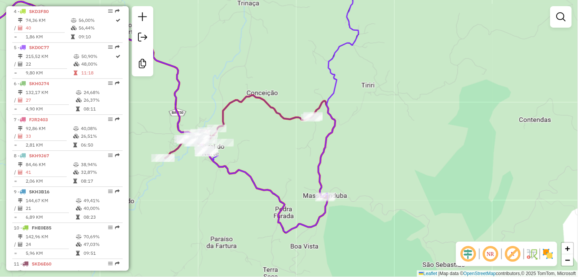
click at [490, 254] on em at bounding box center [490, 253] width 18 height 18
click at [516, 253] on em at bounding box center [512, 253] width 18 height 18
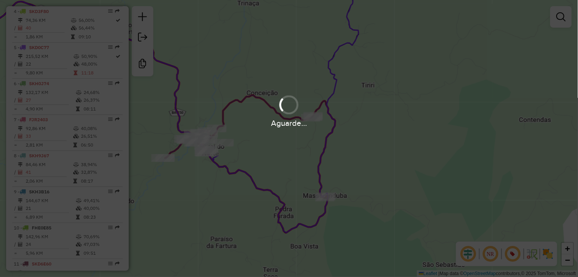
click at [516, 253] on div "Aguarde..." at bounding box center [289, 138] width 578 height 277
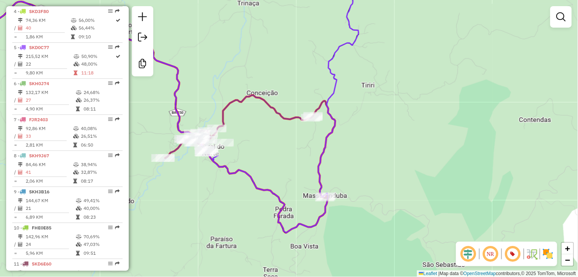
drag, startPoint x: 515, startPoint y: 253, endPoint x: 478, endPoint y: 241, distance: 39.0
click at [515, 253] on em at bounding box center [512, 253] width 18 height 18
click at [535, 255] on img at bounding box center [532, 254] width 12 height 12
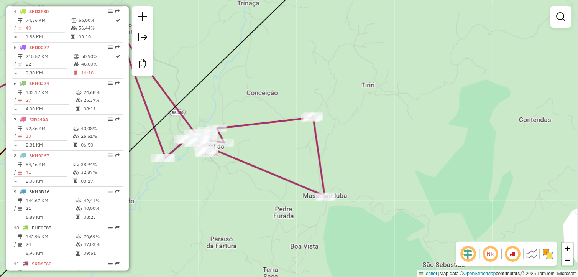
click at [535, 255] on div "NR" at bounding box center [506, 253] width 101 height 25
click at [534, 255] on img at bounding box center [532, 254] width 12 height 12
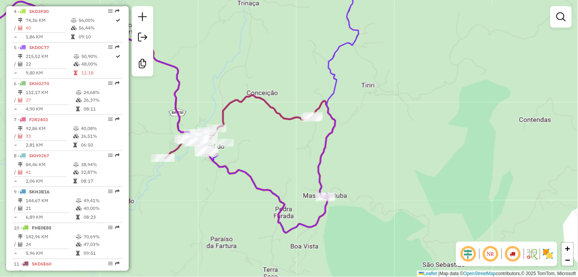
click at [545, 255] on img at bounding box center [548, 254] width 12 height 12
click at [546, 255] on img at bounding box center [547, 254] width 14 height 14
click at [534, 254] on img at bounding box center [532, 254] width 12 height 12
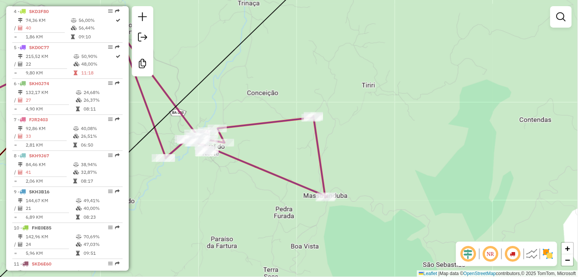
click at [534, 254] on img at bounding box center [532, 254] width 12 height 12
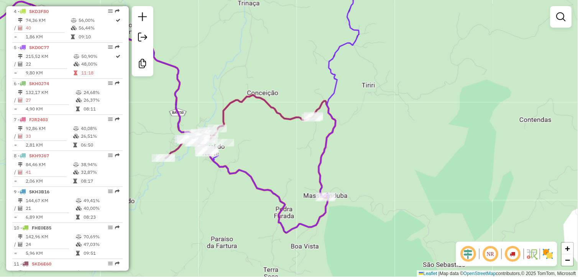
drag, startPoint x: 261, startPoint y: 166, endPoint x: 293, endPoint y: 170, distance: 32.1
click at [292, 170] on div "Janela de atendimento Grade de atendimento Capacidade Transportadoras Veículos …" at bounding box center [289, 138] width 578 height 277
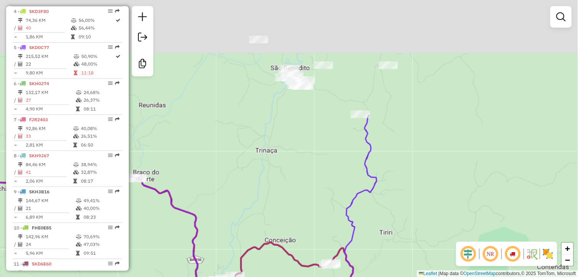
drag, startPoint x: 357, startPoint y: 82, endPoint x: 344, endPoint y: 191, distance: 109.6
click at [339, 216] on div "Janela de atendimento Grade de atendimento Capacidade Transportadoras Veículos …" at bounding box center [289, 138] width 578 height 277
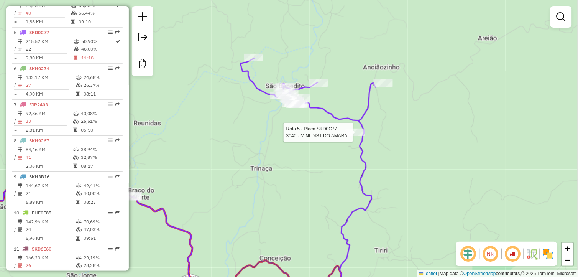
select select "**********"
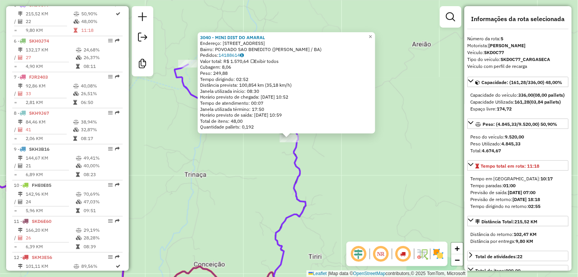
scroll to position [43, 0]
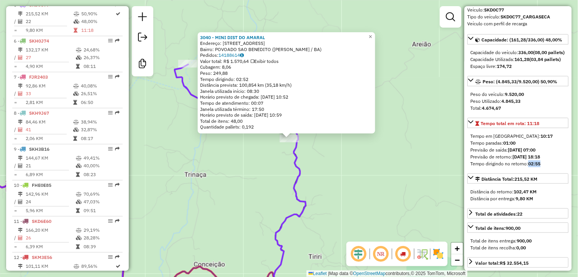
drag, startPoint x: 541, startPoint y: 177, endPoint x: 530, endPoint y: 178, distance: 11.9
click at [530, 166] on strong "02:55" at bounding box center [534, 164] width 12 height 6
drag, startPoint x: 530, startPoint y: 178, endPoint x: 530, endPoint y: 182, distance: 3.9
click at [530, 170] on div "Tempo em rota: 10:17 Tempo paradas: 01:00 Previsão de saída: 15/08/2025 07:00 P…" at bounding box center [517, 150] width 101 height 41
click at [445, 181] on div "3040 - MINI DIST DO AMARAL Endereço: RUA DA CACHOEIRA 40 Bairro: POVOADO SAO BE…" at bounding box center [289, 138] width 578 height 277
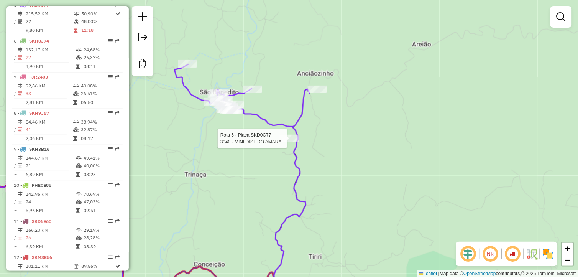
select select "**********"
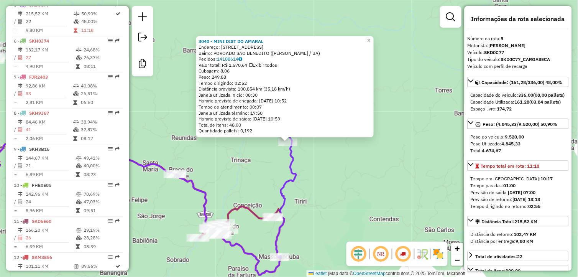
click at [375, 155] on div "3040 - MINI DIST DO AMARAL Endereço: RUA DA CACHOEIRA 40 Bairro: POVOADO SAO BE…" at bounding box center [289, 138] width 578 height 277
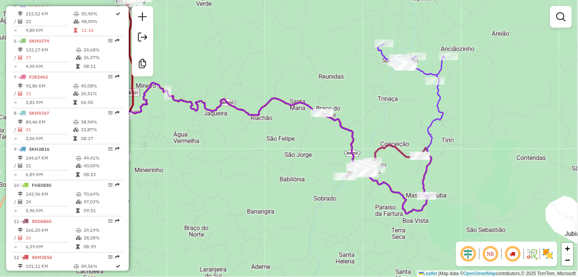
drag, startPoint x: 326, startPoint y: 174, endPoint x: 467, endPoint y: 113, distance: 153.2
click at [467, 113] on div "Janela de atendimento Grade de atendimento Capacidade Transportadoras Veículos …" at bounding box center [289, 138] width 578 height 277
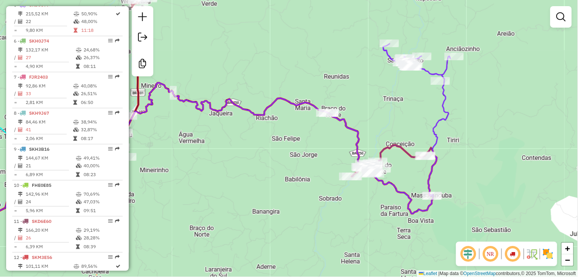
drag, startPoint x: 277, startPoint y: 161, endPoint x: 296, endPoint y: 163, distance: 18.5
click at [296, 163] on div "Janela de atendimento Grade de atendimento Capacidade Transportadoras Veículos …" at bounding box center [289, 138] width 578 height 277
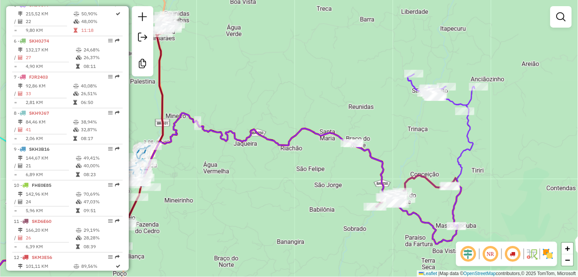
drag, startPoint x: 326, startPoint y: 78, endPoint x: 242, endPoint y: 111, distance: 90.6
click at [331, 107] on div "Janela de atendimento Grade de atendimento Capacidade Transportadoras Veículos …" at bounding box center [289, 138] width 578 height 277
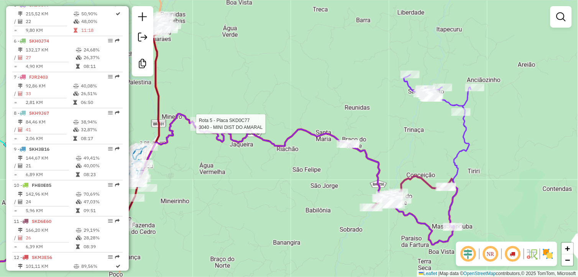
select select "**********"
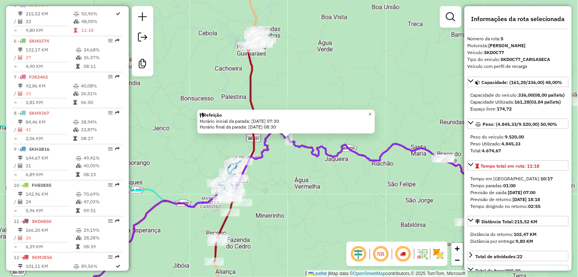
click at [316, 83] on div "Refeição Horário inicial da parada: 15/08/2025 07:30 Horário final da parada: 1…" at bounding box center [289, 138] width 578 height 277
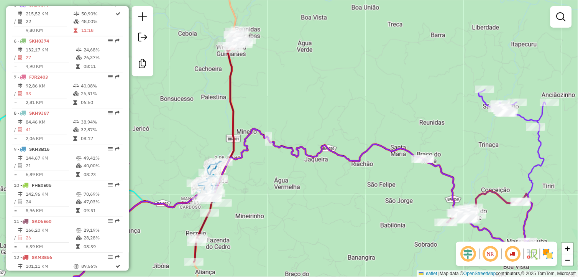
drag, startPoint x: 364, startPoint y: 121, endPoint x: 353, endPoint y: 121, distance: 11.5
click at [353, 121] on div "Janela de atendimento Grade de atendimento Capacidade Transportadoras Veículos …" at bounding box center [289, 138] width 578 height 277
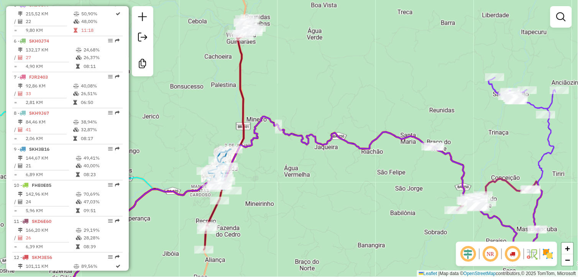
drag, startPoint x: 313, startPoint y: 192, endPoint x: 335, endPoint y: 166, distance: 34.0
click at [334, 167] on div "Janela de atendimento Grade de atendimento Capacidade Transportadoras Veículos …" at bounding box center [289, 138] width 578 height 277
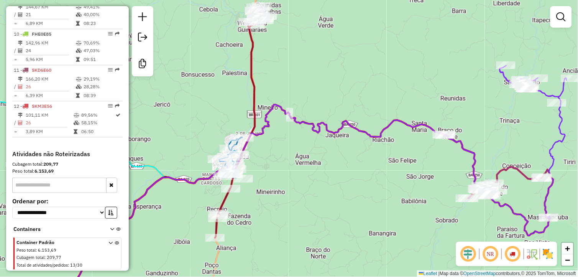
scroll to position [593, 0]
drag, startPoint x: 347, startPoint y: 193, endPoint x: 231, endPoint y: 128, distance: 133.3
click at [231, 128] on div "Janela de atendimento Grade de atendimento Capacidade Transportadoras Veículos …" at bounding box center [289, 138] width 578 height 277
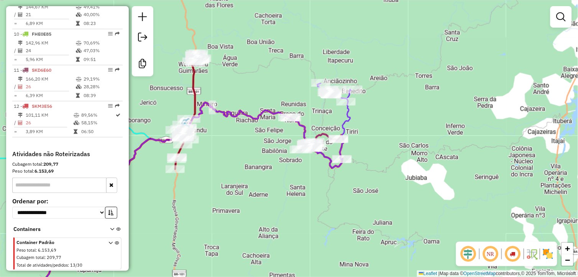
drag, startPoint x: 367, startPoint y: 158, endPoint x: 305, endPoint y: 171, distance: 63.0
click at [306, 171] on icon at bounding box center [194, 207] width 311 height 211
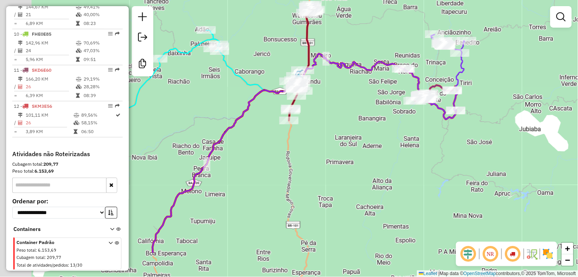
drag, startPoint x: 351, startPoint y: 154, endPoint x: 431, endPoint y: 136, distance: 81.7
click at [446, 123] on div "Janela de atendimento Grade de atendimento Capacidade Transportadoras Veículos …" at bounding box center [289, 138] width 578 height 277
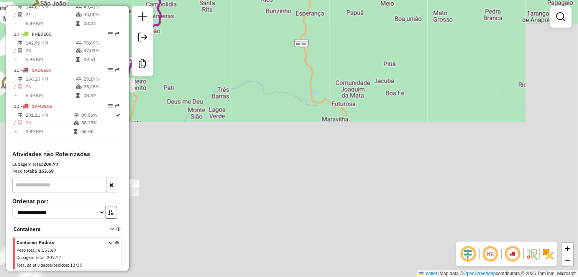
drag, startPoint x: 410, startPoint y: 208, endPoint x: 323, endPoint y: 96, distance: 141.8
click at [285, 0] on html "Aguarde... Pop-up bloqueado! Seu navegador bloqueou automáticamente a abertura …" at bounding box center [289, 138] width 578 height 277
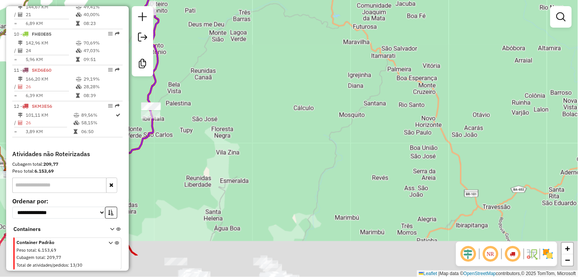
drag, startPoint x: 344, startPoint y: 103, endPoint x: 413, endPoint y: -3, distance: 126.6
click at [413, 0] on html "Aguarde... Pop-up bloqueado! Seu navegador bloqueou automáticamente a abertura …" at bounding box center [289, 138] width 578 height 277
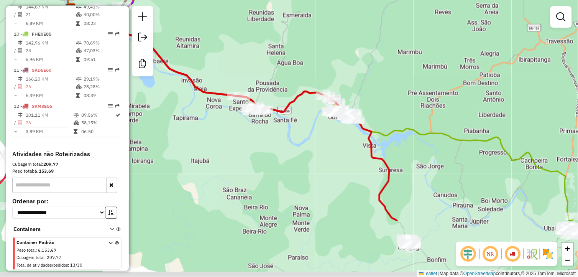
drag, startPoint x: 362, startPoint y: 84, endPoint x: 353, endPoint y: 85, distance: 8.8
click at [369, 82] on div "Janela de atendimento Grade de atendimento Capacidade Transportadoras Veículos …" at bounding box center [289, 138] width 578 height 277
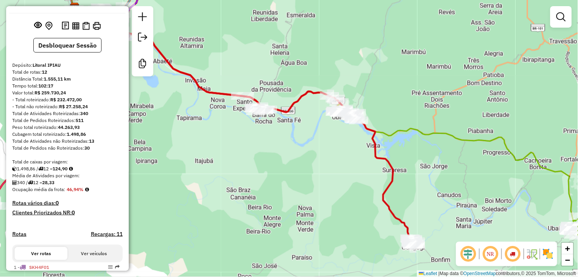
scroll to position [0, 0]
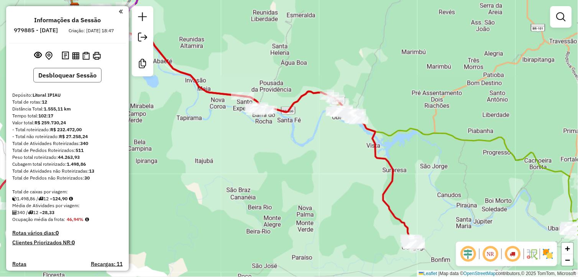
click at [73, 77] on button "Desbloquear Sessão" at bounding box center [67, 75] width 68 height 15
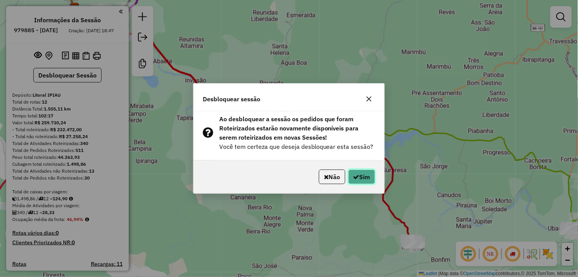
click at [361, 178] on button "Sim" at bounding box center [361, 176] width 27 height 15
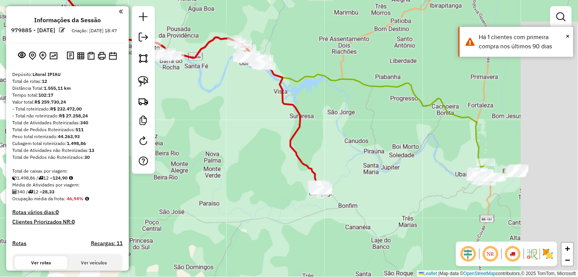
drag, startPoint x: 469, startPoint y: 208, endPoint x: 320, endPoint y: 126, distance: 170.1
click at [312, 127] on div "Janela de atendimento Grade de atendimento Capacidade Transportadoras Veículos …" at bounding box center [289, 138] width 578 height 277
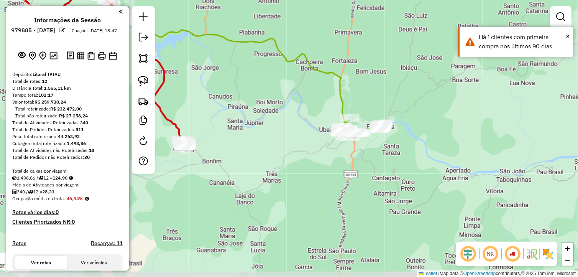
drag, startPoint x: 443, startPoint y: 188, endPoint x: 376, endPoint y: 173, distance: 68.7
click at [376, 173] on div "Janela de atendimento Grade de atendimento Capacidade Transportadoras Veículos …" at bounding box center [289, 138] width 578 height 277
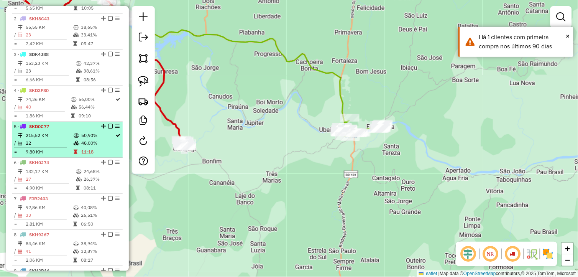
scroll to position [340, 0]
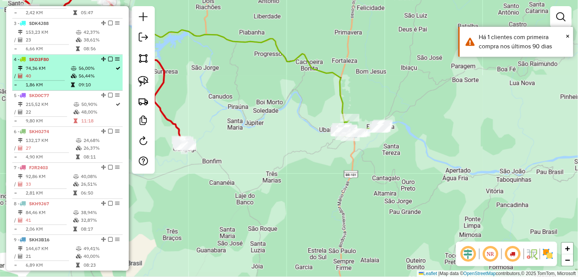
click at [108, 61] on em at bounding box center [110, 59] width 5 height 5
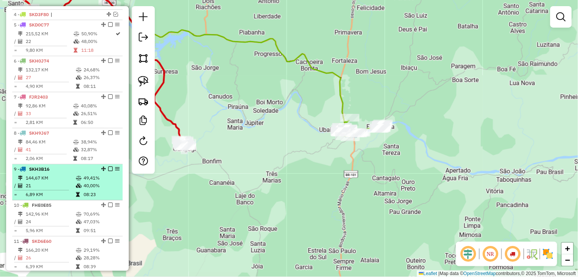
scroll to position [426, 0]
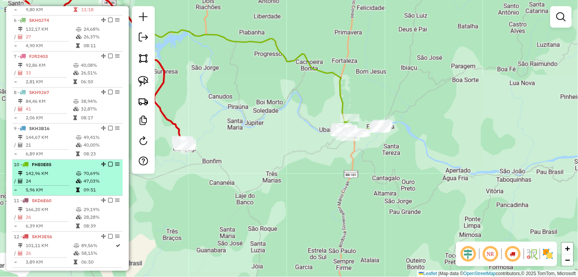
click at [110, 166] on em at bounding box center [110, 164] width 5 height 5
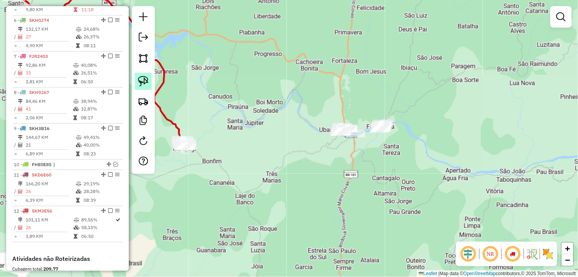
click at [141, 83] on img at bounding box center [143, 81] width 11 height 11
click at [141, 84] on img at bounding box center [143, 81] width 11 height 11
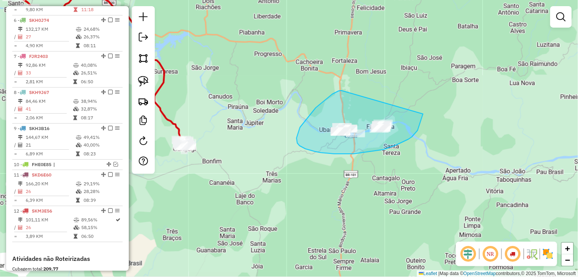
drag, startPoint x: 340, startPoint y: 90, endPoint x: 423, endPoint y: 114, distance: 86.0
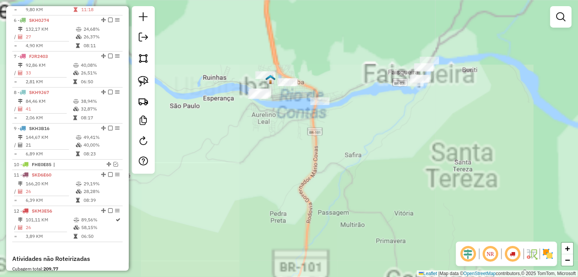
drag, startPoint x: 398, startPoint y: 143, endPoint x: 329, endPoint y: 209, distance: 96.5
click at [329, 209] on div "Janela de atendimento Grade de atendimento Capacidade Transportadoras Veículos …" at bounding box center [289, 138] width 578 height 277
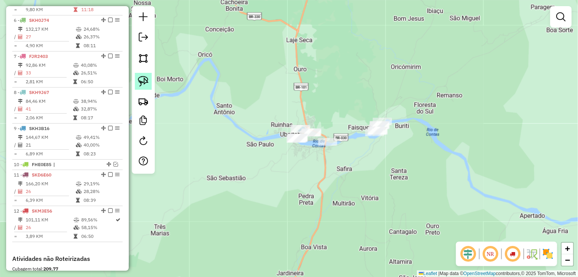
click at [141, 81] on img at bounding box center [143, 81] width 11 height 11
click at [143, 80] on img at bounding box center [143, 81] width 11 height 11
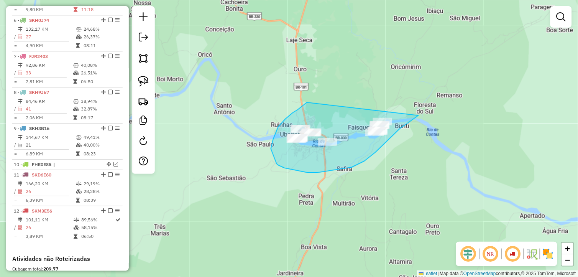
drag, startPoint x: 307, startPoint y: 102, endPoint x: 423, endPoint y: 105, distance: 116.1
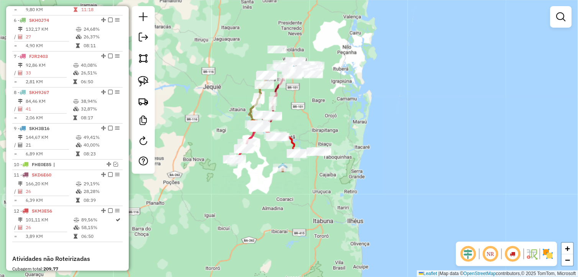
drag, startPoint x: 293, startPoint y: 166, endPoint x: 315, endPoint y: 160, distance: 23.2
click at [315, 160] on div "Janela de atendimento Grade de atendimento Capacidade Transportadoras Veículos …" at bounding box center [289, 138] width 578 height 277
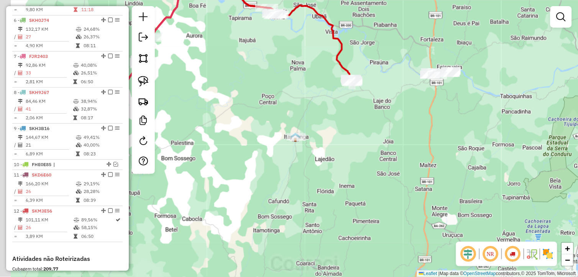
drag, startPoint x: 290, startPoint y: 170, endPoint x: 307, endPoint y: 183, distance: 21.2
click at [306, 185] on div "Janela de atendimento Grade de atendimento Capacidade Transportadoras Veículos …" at bounding box center [289, 138] width 578 height 277
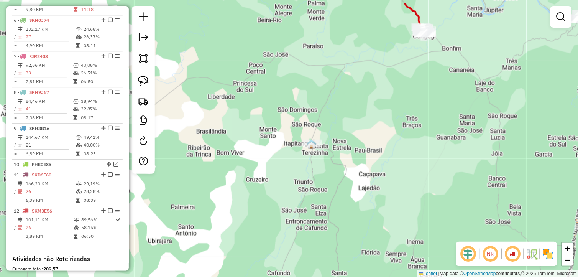
drag, startPoint x: 315, startPoint y: 184, endPoint x: 324, endPoint y: 202, distance: 19.5
click at [324, 202] on div "Janela de atendimento Grade de atendimento Capacidade Transportadoras Veículos …" at bounding box center [289, 138] width 578 height 277
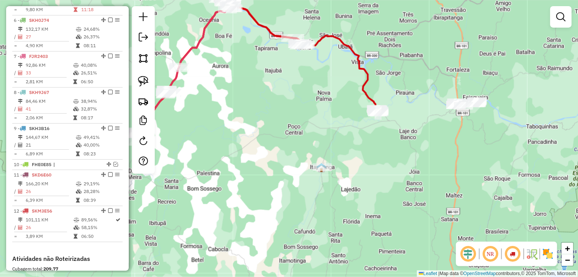
click at [336, 181] on div "Janela de atendimento Grade de atendimento Capacidade Transportadoras Veículos …" at bounding box center [289, 138] width 578 height 277
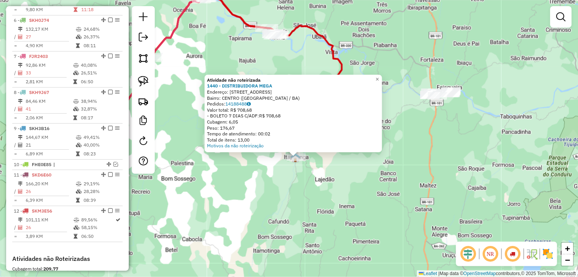
drag, startPoint x: 260, startPoint y: 179, endPoint x: 277, endPoint y: 219, distance: 43.8
click at [277, 219] on div "Atividade não roteirizada 1440 - DISTRIBUIDORA MEGA Endereço: RUA ALTO DA COLIN…" at bounding box center [289, 138] width 578 height 277
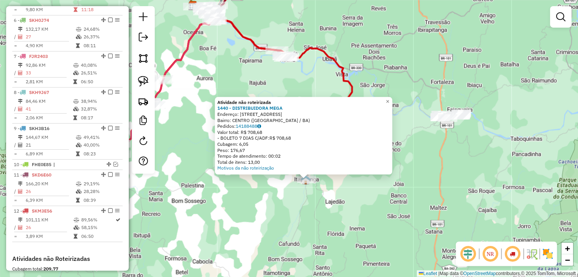
click at [279, 216] on div "Atividade não roteirizada 1440 - DISTRIBUIDORA MEGA Endereço: RUA ALTO DA COLIN…" at bounding box center [289, 138] width 578 height 277
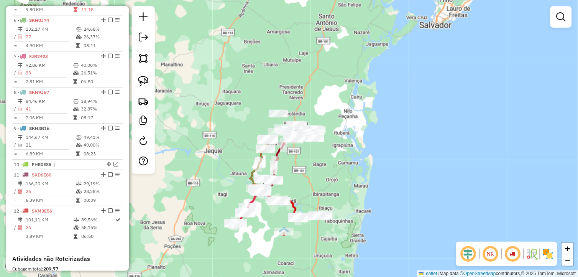
drag, startPoint x: 262, startPoint y: 188, endPoint x: 271, endPoint y: 211, distance: 24.3
click at [267, 216] on div "Janela de atendimento Grade de atendimento Capacidade Transportadoras Veículos …" at bounding box center [289, 138] width 578 height 277
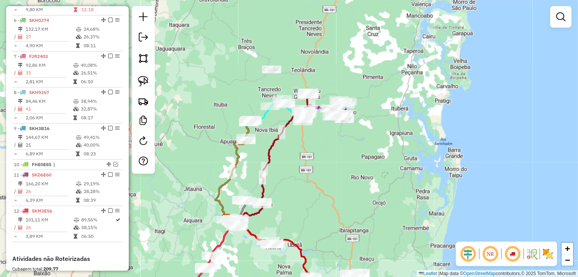
drag, startPoint x: 309, startPoint y: 189, endPoint x: 322, endPoint y: 200, distance: 17.6
click at [322, 200] on div "Janela de atendimento Grade de atendimento Capacidade Transportadoras Veículos …" at bounding box center [289, 138] width 578 height 277
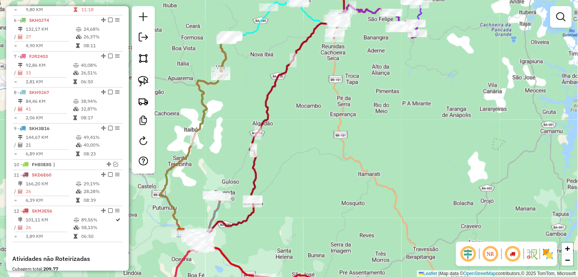
drag, startPoint x: 277, startPoint y: 210, endPoint x: 278, endPoint y: 198, distance: 11.2
click at [278, 198] on div "Janela de atendimento Grade de atendimento Capacidade Transportadoras Veículos …" at bounding box center [289, 138] width 578 height 277
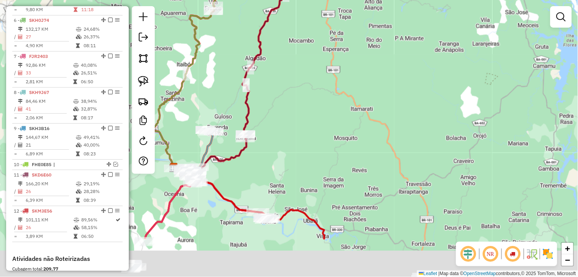
drag, startPoint x: 303, startPoint y: 211, endPoint x: 296, endPoint y: 122, distance: 89.9
click at [296, 126] on div "Janela de atendimento Grade de atendimento Capacidade Transportadoras Veículos …" at bounding box center [289, 138] width 578 height 277
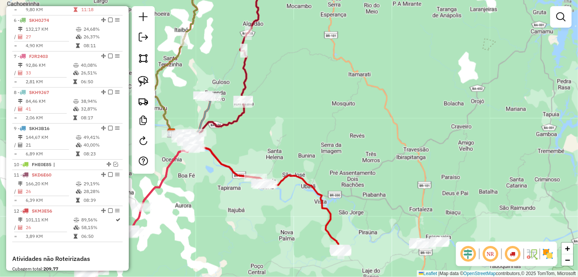
drag, startPoint x: 305, startPoint y: 225, endPoint x: 299, endPoint y: 147, distance: 78.0
click at [299, 148] on div "Janela de atendimento Grade de atendimento Capacidade Transportadoras Veículos …" at bounding box center [289, 138] width 578 height 277
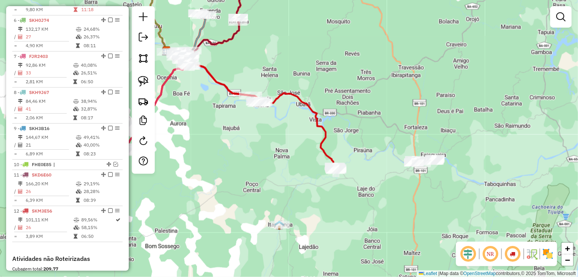
drag, startPoint x: 282, startPoint y: 195, endPoint x: 290, endPoint y: 177, distance: 19.6
click at [292, 161] on div "Janela de atendimento Grade de atendimento Capacidade Transportadoras Veículos …" at bounding box center [289, 138] width 578 height 277
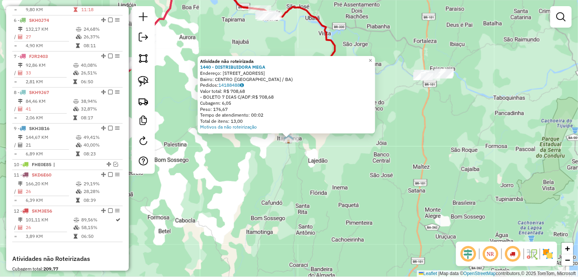
click at [269, 194] on div "Atividade não roteirizada 1440 - DISTRIBUIDORA MEGA Endereço: RUA ALTO DA COLIN…" at bounding box center [289, 138] width 578 height 277
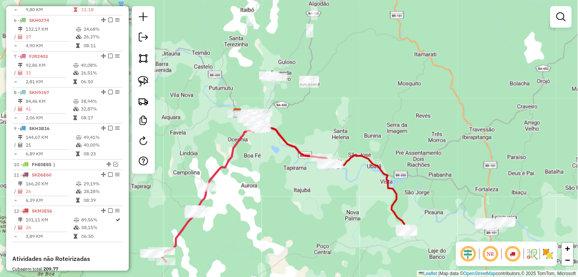
drag, startPoint x: 252, startPoint y: 154, endPoint x: 307, endPoint y: 247, distance: 107.7
click at [301, 270] on div "Janela de atendimento Grade de atendimento Capacidade Transportadoras Veículos …" at bounding box center [289, 138] width 578 height 277
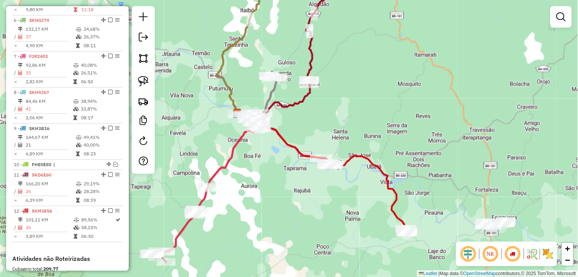
drag, startPoint x: 320, startPoint y: 116, endPoint x: 324, endPoint y: 171, distance: 54.9
click at [324, 170] on div "Janela de atendimento Grade de atendimento Capacidade Transportadoras Veículos …" at bounding box center [289, 138] width 578 height 277
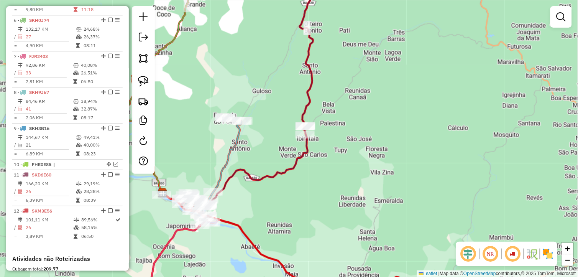
click at [330, 163] on div "Janela de atendimento Grade de atendimento Capacidade Transportadoras Veículos …" at bounding box center [289, 138] width 578 height 277
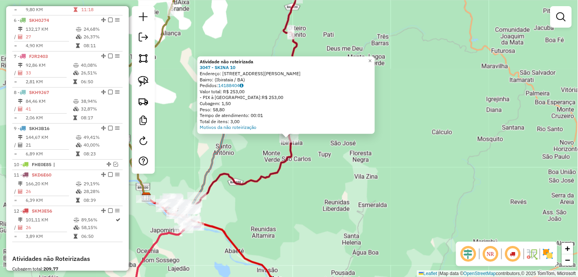
click at [318, 172] on div "Atividade não roteirizada 3047 - SKINA 10 Endereço: Travessa Cândido Pereira da…" at bounding box center [289, 138] width 578 height 277
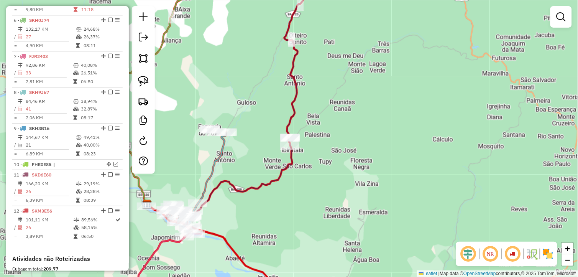
drag, startPoint x: 320, startPoint y: 132, endPoint x: 331, endPoint y: 197, distance: 65.6
click at [331, 195] on div "Janela de atendimento Grade de atendimento Capacidade Transportadoras Veículos …" at bounding box center [289, 138] width 578 height 277
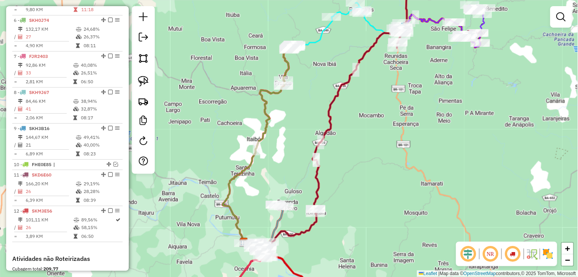
drag, startPoint x: 336, startPoint y: 189, endPoint x: 331, endPoint y: 241, distance: 52.3
click at [331, 240] on div "Janela de atendimento Grade de atendimento Capacidade Transportadoras Veículos …" at bounding box center [289, 138] width 578 height 277
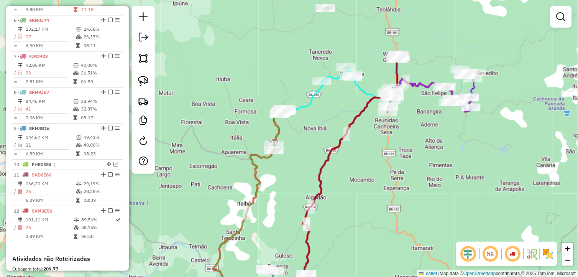
drag, startPoint x: 351, startPoint y: 170, endPoint x: 345, endPoint y: 186, distance: 16.4
click at [345, 186] on div "Janela de atendimento Grade de atendimento Capacidade Transportadoras Veículos …" at bounding box center [289, 138] width 578 height 277
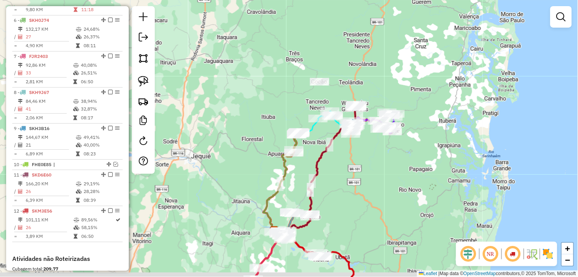
drag, startPoint x: 364, startPoint y: 189, endPoint x: 329, endPoint y: 121, distance: 77.1
click at [329, 121] on div "Janela de atendimento Grade de atendimento Capacidade Transportadoras Veículos …" at bounding box center [289, 138] width 578 height 277
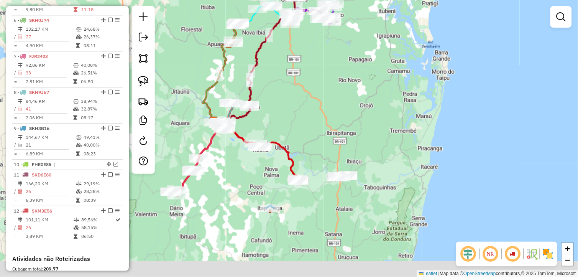
drag, startPoint x: 351, startPoint y: 168, endPoint x: 312, endPoint y: 103, distance: 75.1
click at [312, 103] on div "Janela de atendimento Grade de atendimento Capacidade Transportadoras Veículos …" at bounding box center [289, 138] width 578 height 277
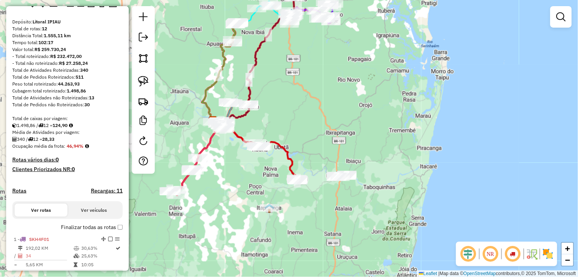
scroll to position [0, 0]
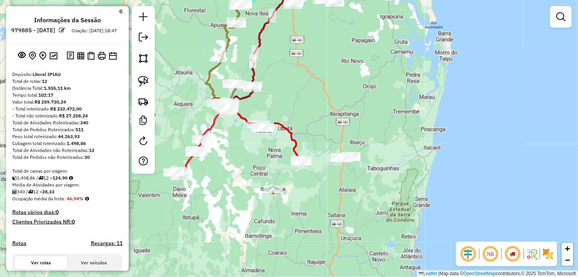
drag, startPoint x: 331, startPoint y: 219, endPoint x: 335, endPoint y: 201, distance: 18.5
click at [335, 201] on div "Janela de atendimento Grade de atendimento Capacidade Transportadoras Veículos …" at bounding box center [289, 138] width 578 height 277
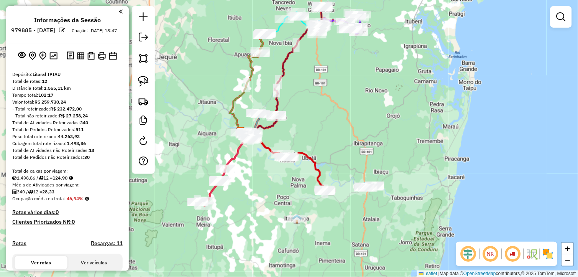
drag, startPoint x: 218, startPoint y: 185, endPoint x: 241, endPoint y: 215, distance: 37.9
click at [241, 215] on div "Janela de atendimento Grade de atendimento Capacidade Transportadoras Veículos …" at bounding box center [289, 138] width 578 height 277
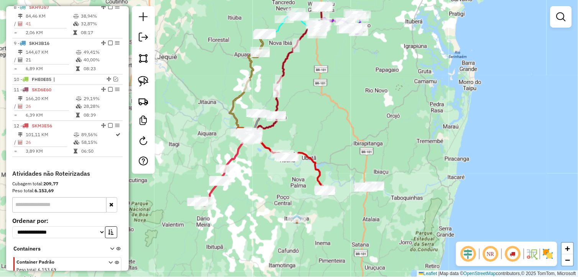
scroll to position [554, 0]
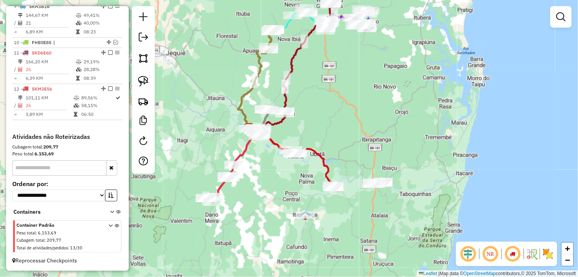
drag, startPoint x: 224, startPoint y: 222, endPoint x: 221, endPoint y: 220, distance: 4.4
click at [221, 220] on div "Janela de atendimento Grade de atendimento Capacidade Transportadoras Veículos …" at bounding box center [289, 138] width 578 height 277
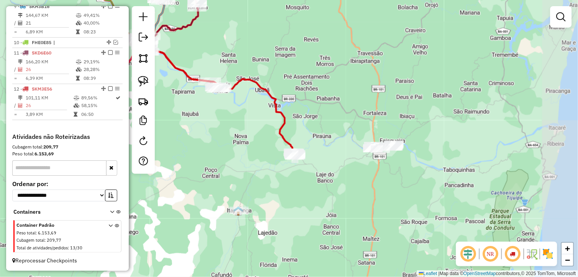
drag, startPoint x: 353, startPoint y: 207, endPoint x: 316, endPoint y: 212, distance: 37.6
click at [316, 212] on div "Janela de atendimento Grade de atendimento Capacidade Transportadoras Veículos …" at bounding box center [289, 138] width 578 height 277
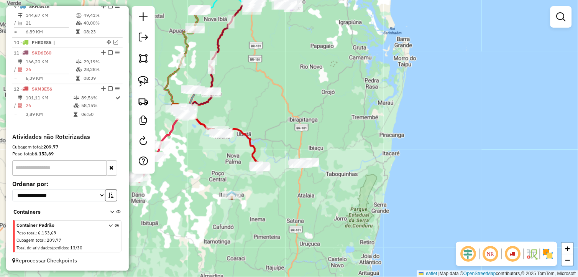
drag, startPoint x: 213, startPoint y: 208, endPoint x: 269, endPoint y: 211, distance: 55.7
click at [269, 211] on div "Janela de atendimento Grade de atendimento Capacidade Transportadoras Veículos …" at bounding box center [289, 138] width 578 height 277
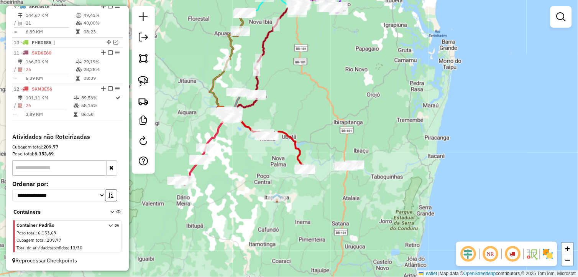
drag, startPoint x: 226, startPoint y: 225, endPoint x: 250, endPoint y: 216, distance: 25.1
click at [249, 217] on div "Janela de atendimento Grade de atendimento Capacidade Transportadoras Veículos …" at bounding box center [289, 138] width 578 height 277
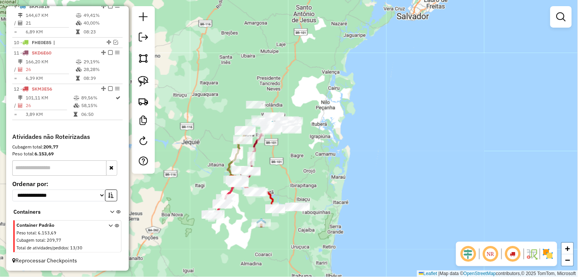
drag, startPoint x: 300, startPoint y: 159, endPoint x: 287, endPoint y: 180, distance: 25.2
click at [288, 180] on div "Janela de atendimento Grade de atendimento Capacidade Transportadoras Veículos …" at bounding box center [289, 138] width 578 height 277
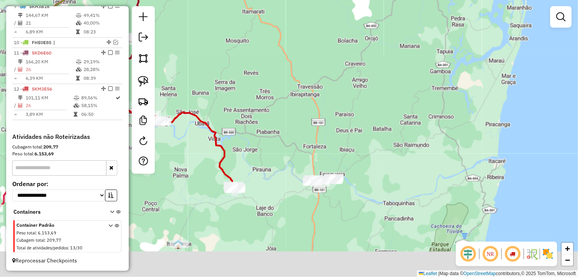
drag, startPoint x: 280, startPoint y: 198, endPoint x: 269, endPoint y: 131, distance: 68.8
click at [269, 131] on div "Janela de atendimento Grade de atendimento Capacidade Transportadoras Veículos …" at bounding box center [289, 138] width 578 height 277
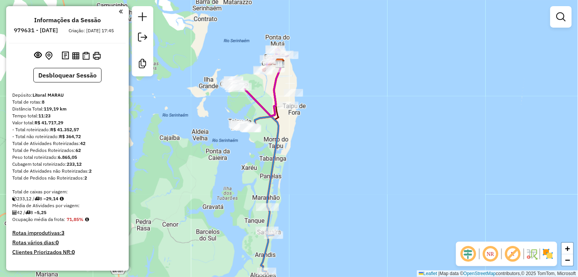
drag, startPoint x: 315, startPoint y: 123, endPoint x: 315, endPoint y: 136, distance: 13.0
click at [315, 136] on div "Janela de atendimento Grade de atendimento Capacidade Transportadoras Veículos …" at bounding box center [289, 138] width 578 height 277
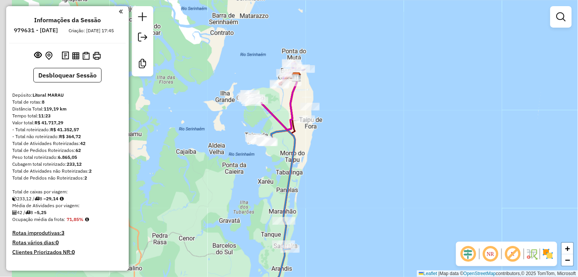
drag, startPoint x: 338, startPoint y: 153, endPoint x: 342, endPoint y: 133, distance: 21.1
click at [340, 151] on div "Janela de atendimento Grade de atendimento Capacidade Transportadoras Veículos …" at bounding box center [289, 138] width 578 height 277
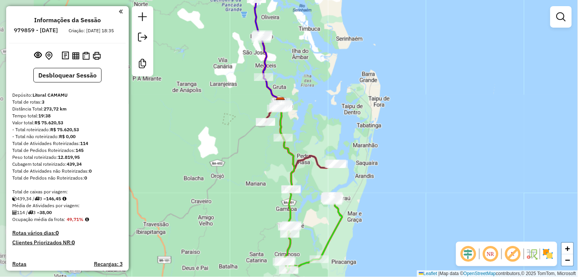
drag, startPoint x: 369, startPoint y: 130, endPoint x: 377, endPoint y: 128, distance: 8.6
click at [377, 128] on div "Janela de atendimento Grade de atendimento Capacidade Transportadoras Veículos …" at bounding box center [289, 138] width 578 height 277
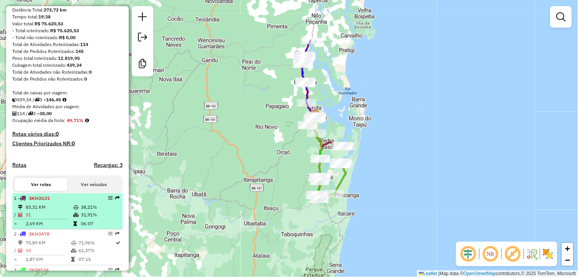
scroll to position [148, 0]
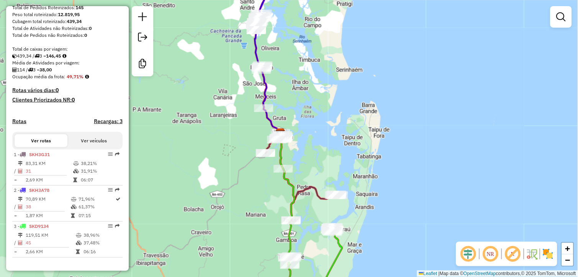
drag, startPoint x: 353, startPoint y: 119, endPoint x: 342, endPoint y: 143, distance: 26.4
click at [342, 143] on div "Janela de atendimento Grade de atendimento Capacidade Transportadoras Veículos …" at bounding box center [289, 138] width 578 height 277
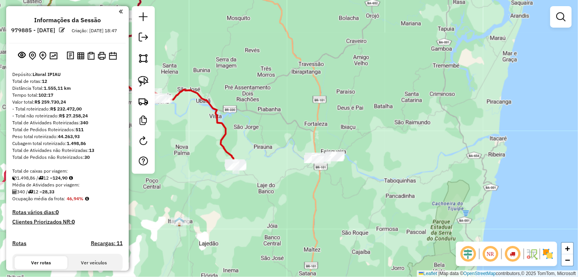
scroll to position [554, 0]
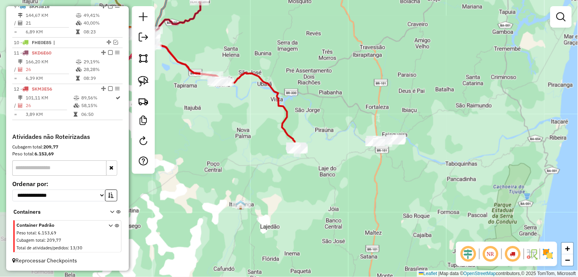
drag, startPoint x: 267, startPoint y: 213, endPoint x: 320, endPoint y: 199, distance: 54.9
click at [320, 199] on div "Janela de atendimento Grade de atendimento Capacidade Transportadoras Veículos …" at bounding box center [289, 138] width 578 height 277
